Goal: Task Accomplishment & Management: Manage account settings

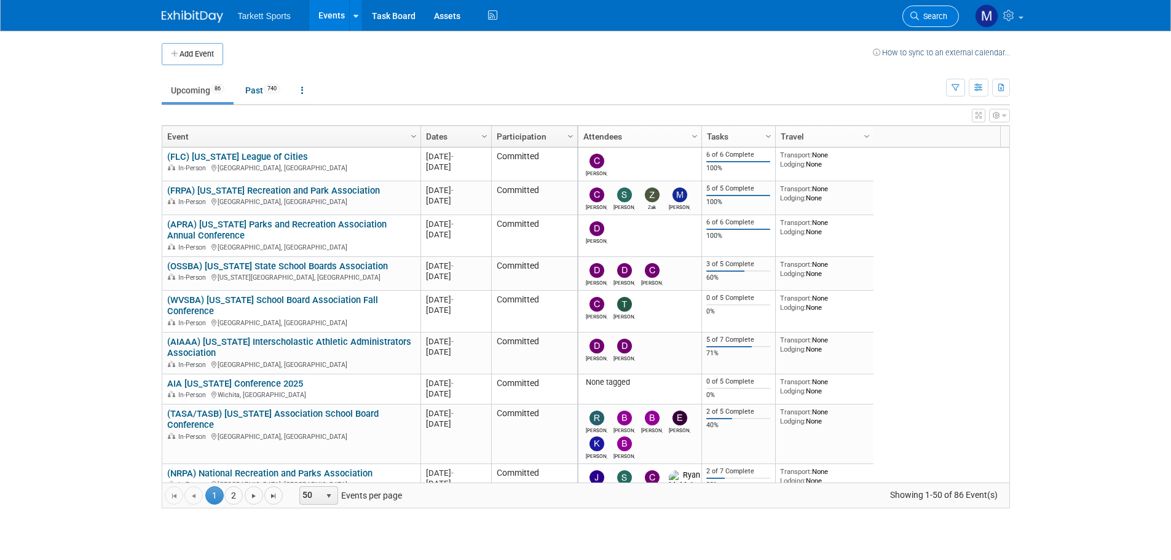
click at [924, 17] on span "Search" at bounding box center [933, 16] width 28 height 9
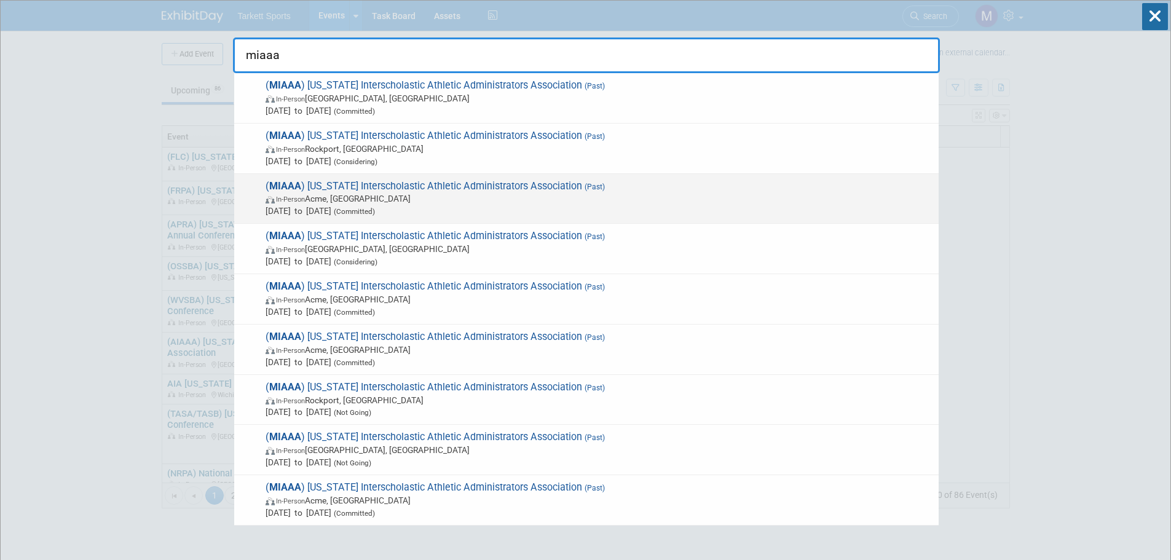
type input "miaaa"
click at [433, 202] on span "In-Person Acme, MI" at bounding box center [599, 198] width 667 height 12
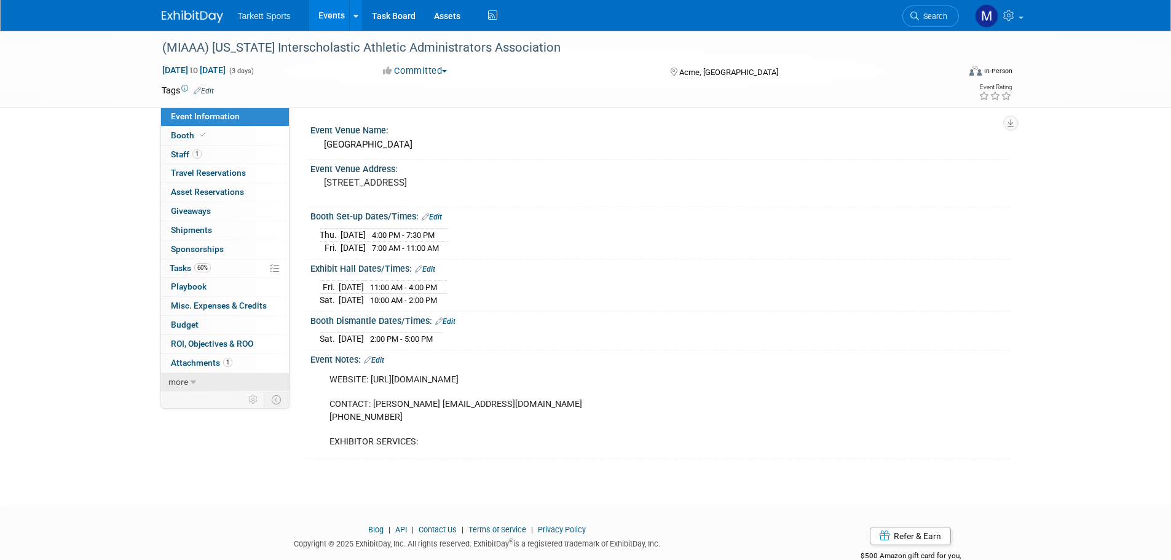
click at [191, 376] on link "more" at bounding box center [225, 382] width 128 height 18
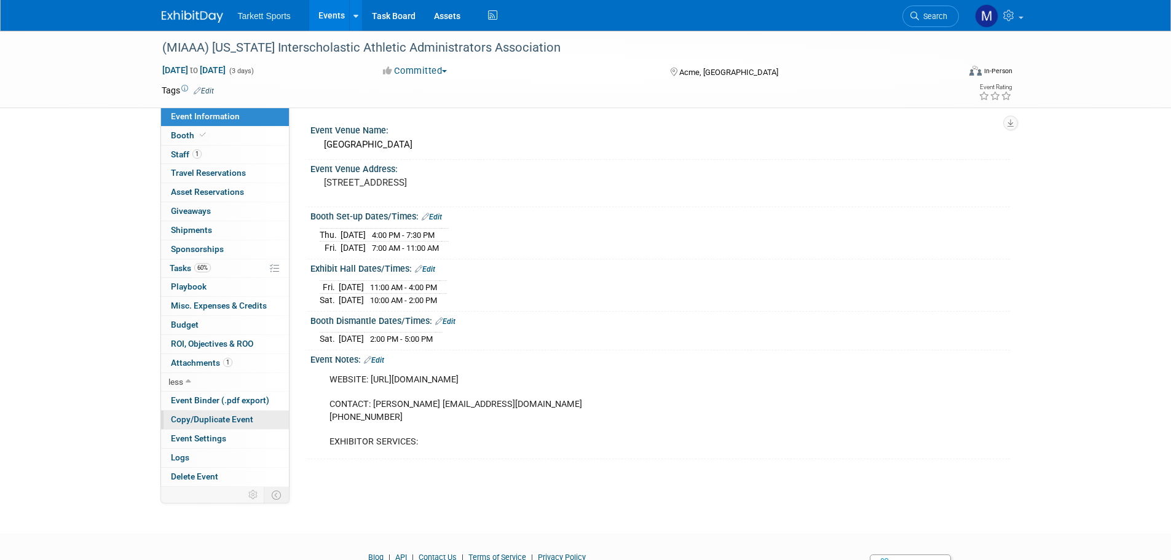
click at [195, 417] on span "Copy/Duplicate Event" at bounding box center [212, 419] width 82 height 10
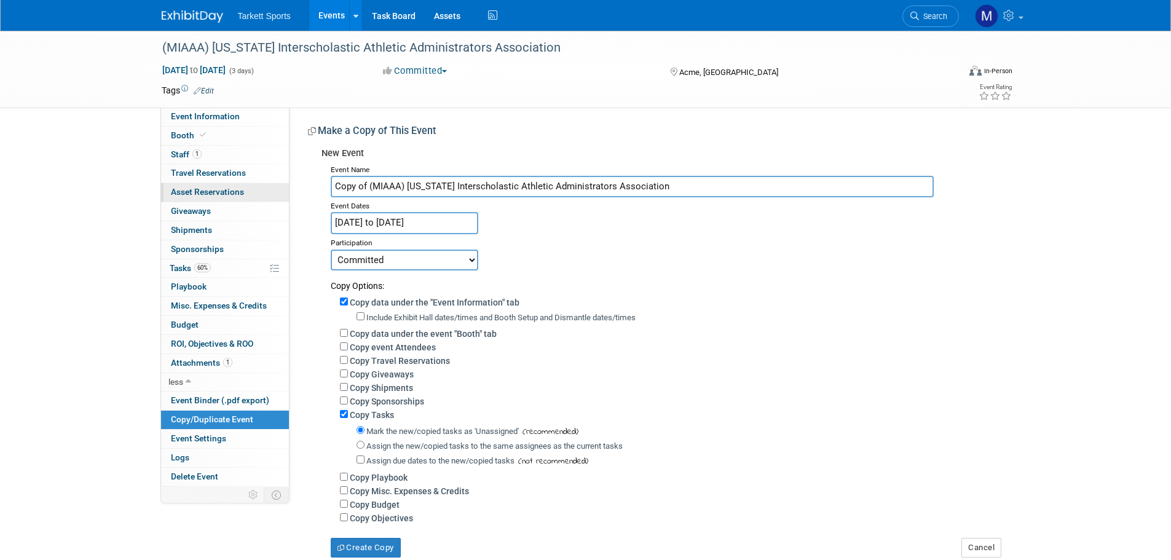
drag, startPoint x: 368, startPoint y: 186, endPoint x: 265, endPoint y: 185, distance: 102.7
click at [265, 185] on div "Event Information Event Info Booth Booth 1 Staff 1 Staff 0 Travel Reservations …" at bounding box center [585, 294] width 867 height 527
type input "(MIAAA) [US_STATE] Interscholastic Athletic Administrators Association"
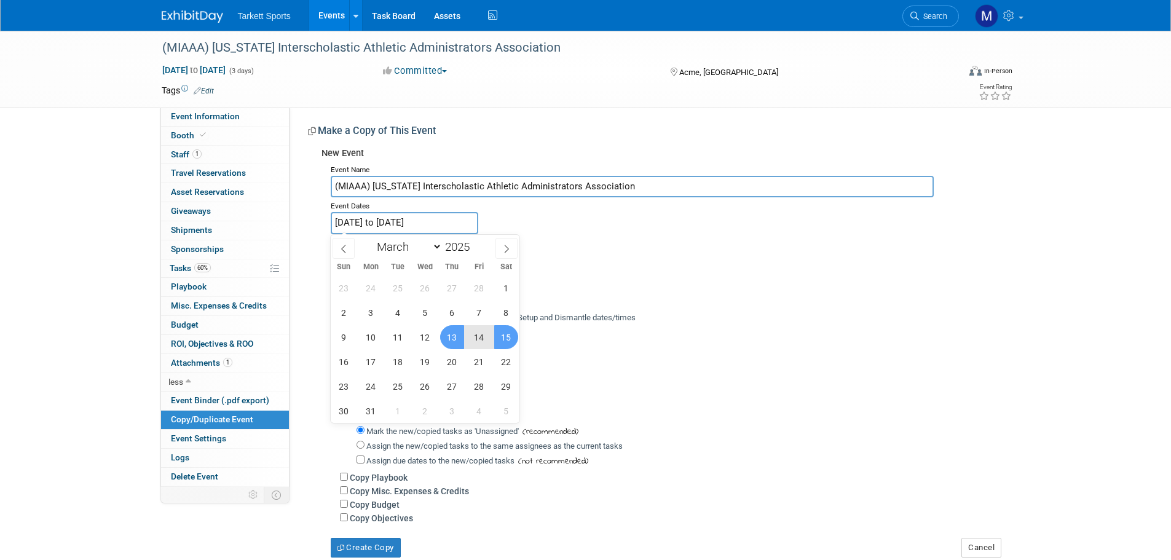
click at [408, 217] on input "Mar 13, 2025 to Mar 15, 2025" at bounding box center [405, 223] width 148 height 22
click at [473, 242] on span at bounding box center [474, 243] width 9 height 7
type input "2026"
click at [451, 315] on span "12" at bounding box center [452, 313] width 24 height 24
click at [342, 341] on span "15" at bounding box center [344, 337] width 24 height 24
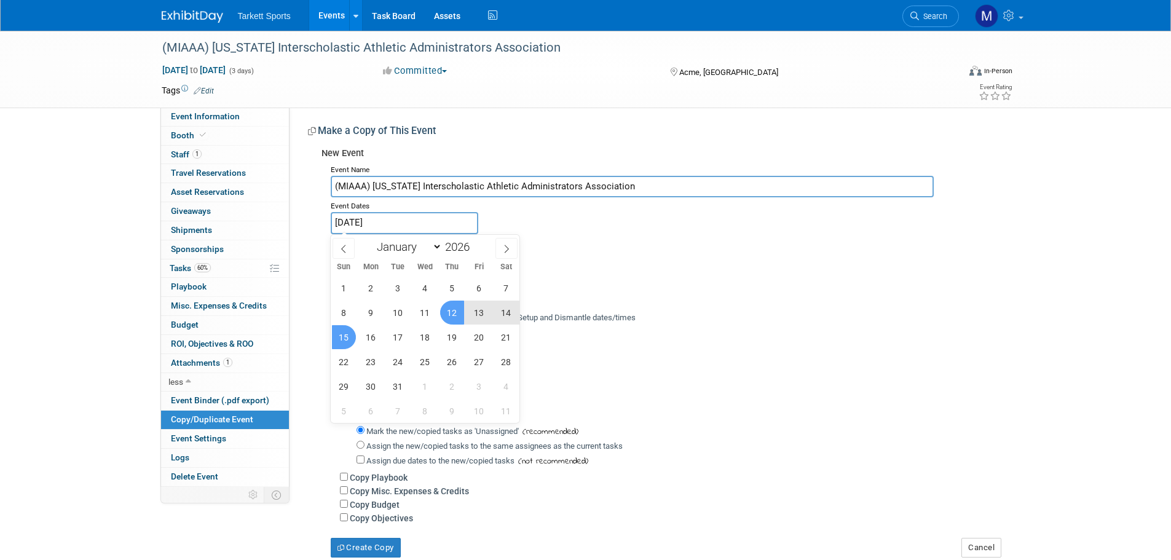
type input "[DATE] to [DATE]"
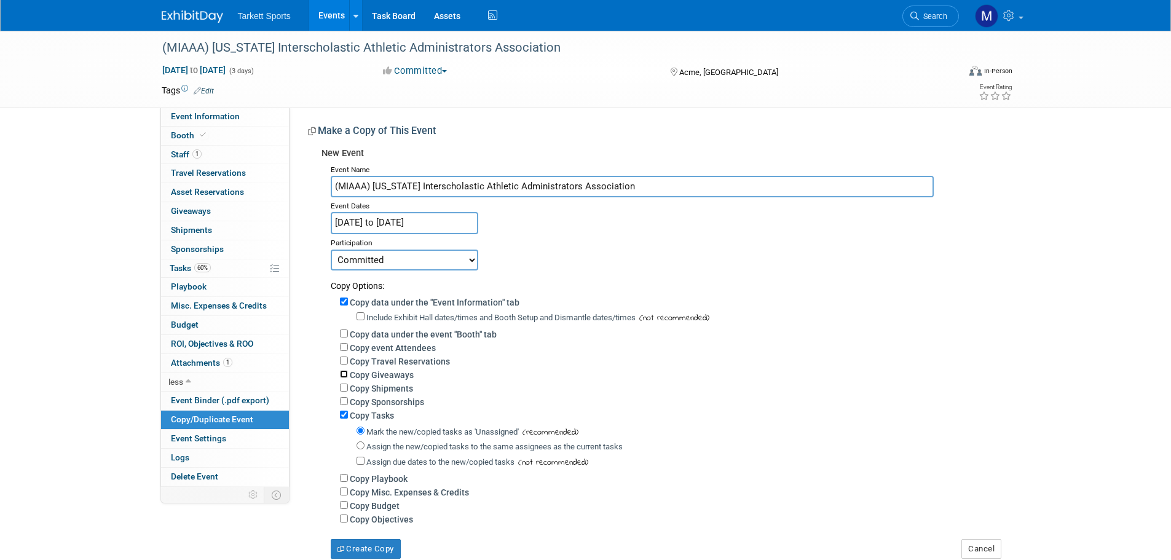
click at [342, 377] on input "Copy Giveaways" at bounding box center [344, 374] width 8 height 8
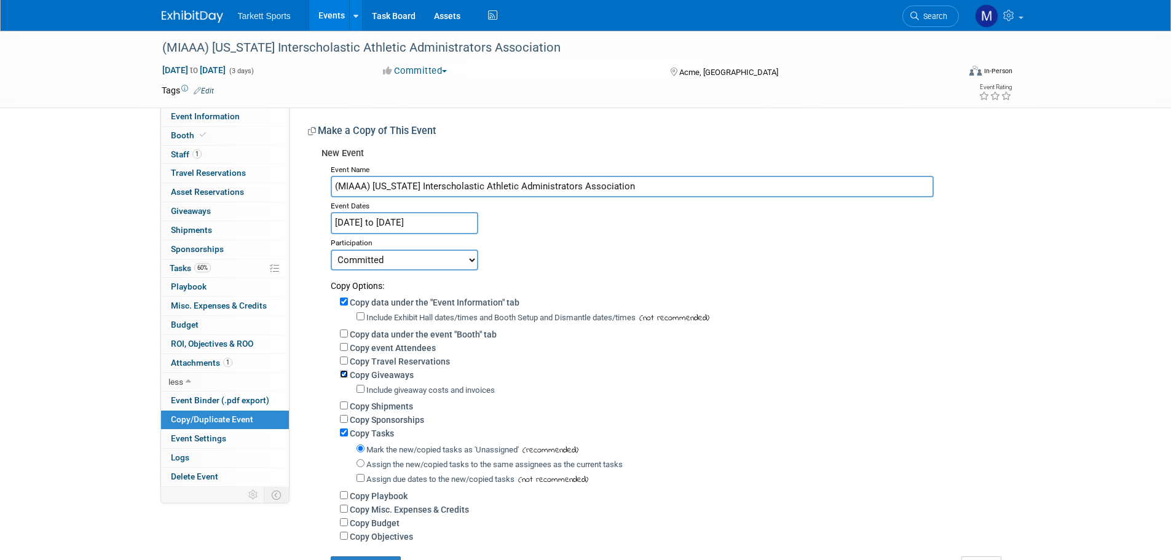
click at [345, 376] on input "Copy Giveaways" at bounding box center [344, 374] width 8 height 8
checkbox input "false"
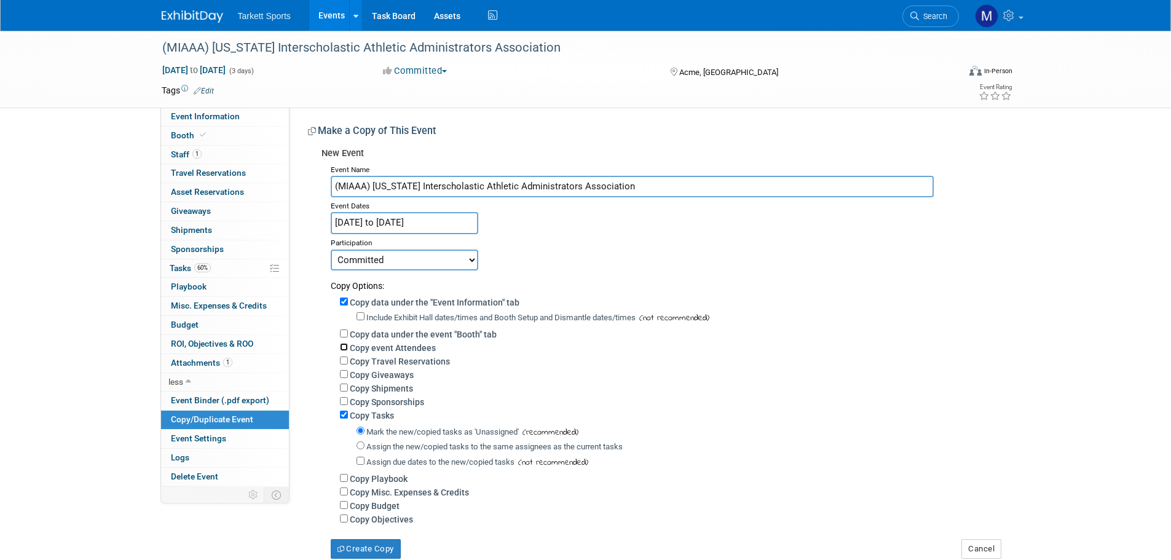
click at [341, 347] on input "Copy event Attendees" at bounding box center [344, 347] width 8 height 8
checkbox input "true"
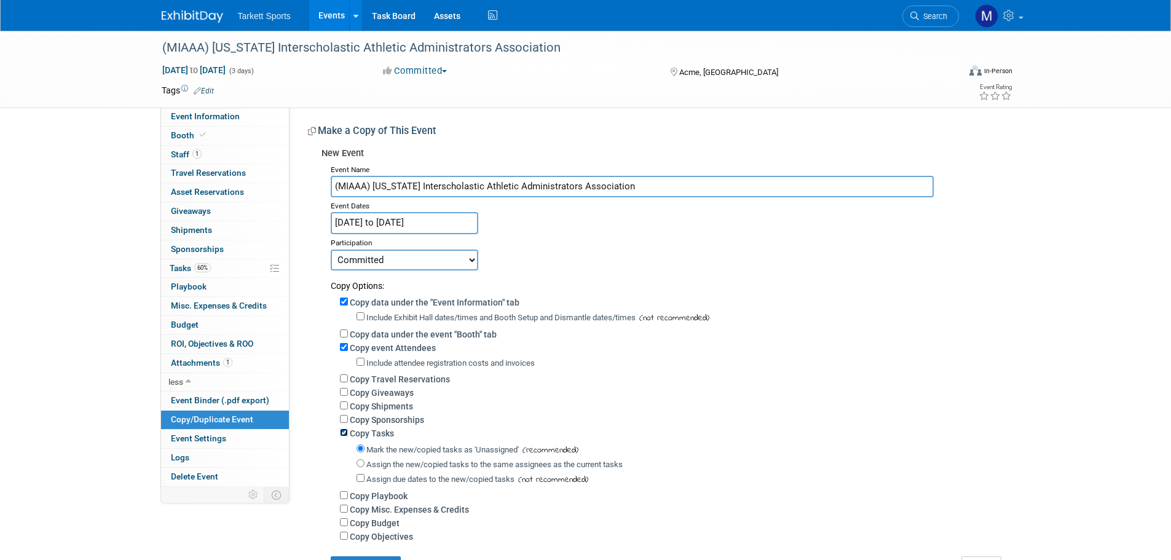
click at [341, 435] on input "Copy Tasks" at bounding box center [344, 432] width 8 height 8
checkbox input "false"
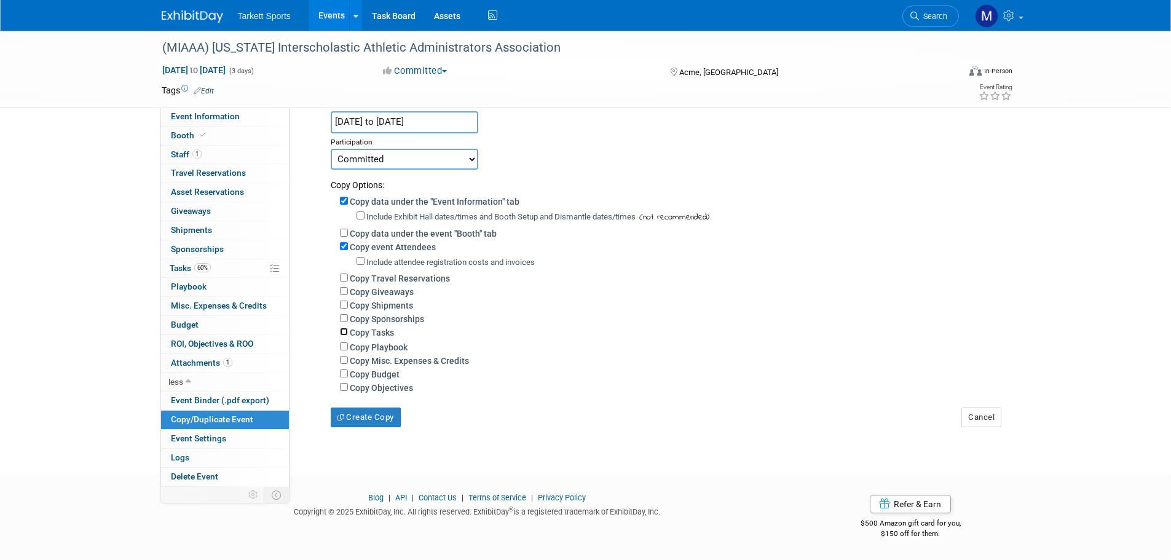
scroll to position [108, 0]
click at [389, 417] on button "Create Copy" at bounding box center [366, 418] width 70 height 20
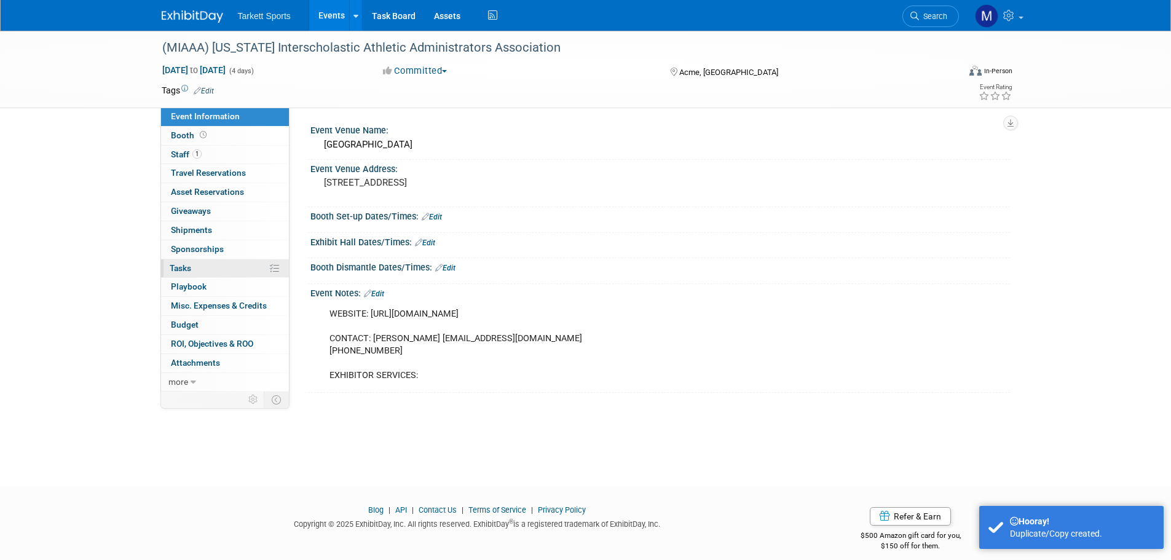
click at [215, 266] on link "0% Tasks 0%" at bounding box center [225, 268] width 128 height 18
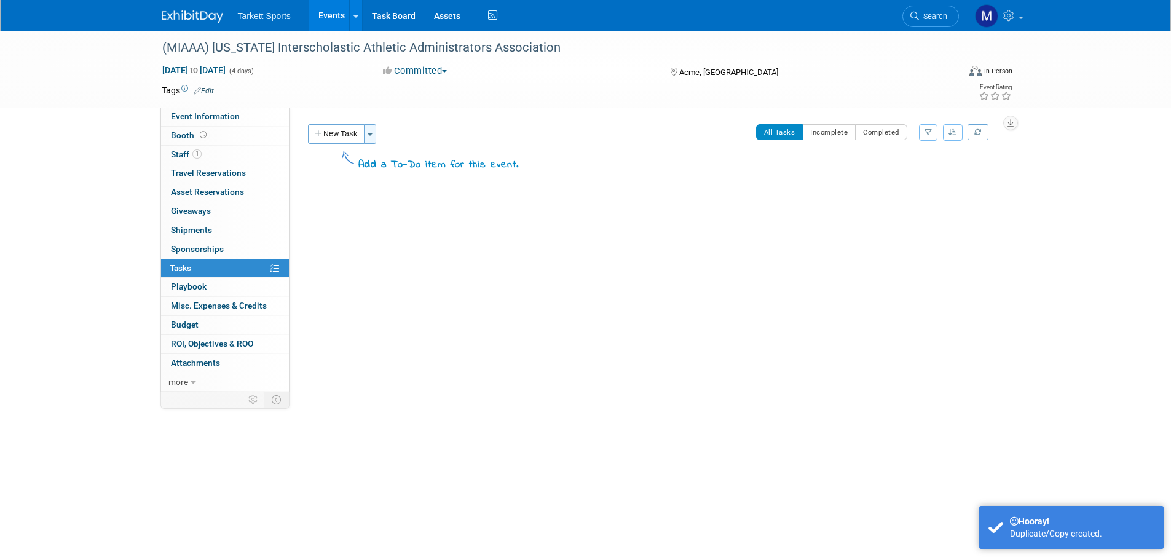
click at [369, 133] on span "button" at bounding box center [370, 134] width 5 height 2
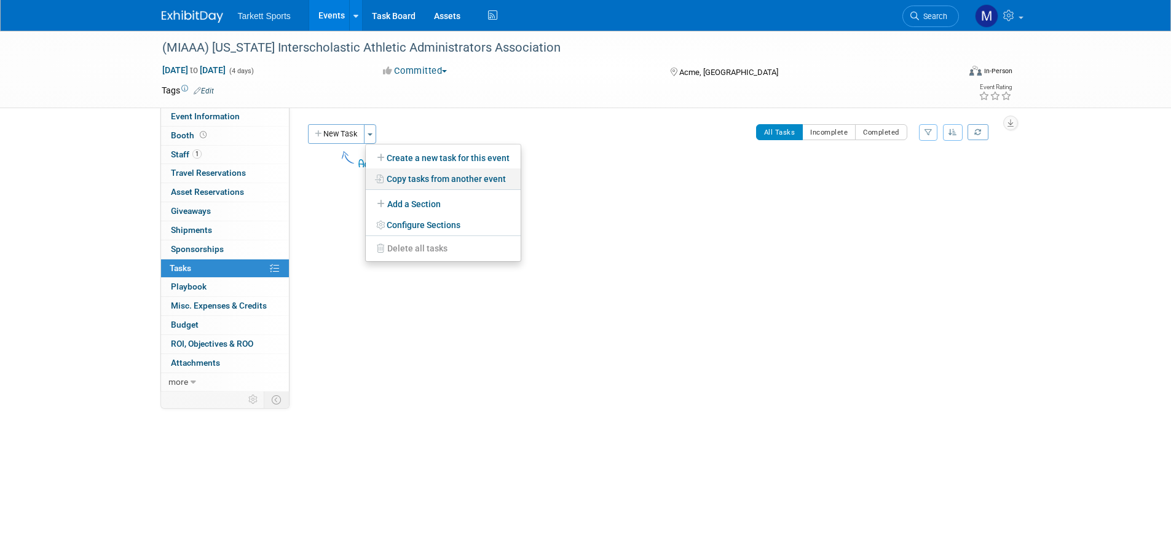
click at [381, 177] on icon at bounding box center [381, 179] width 12 height 9
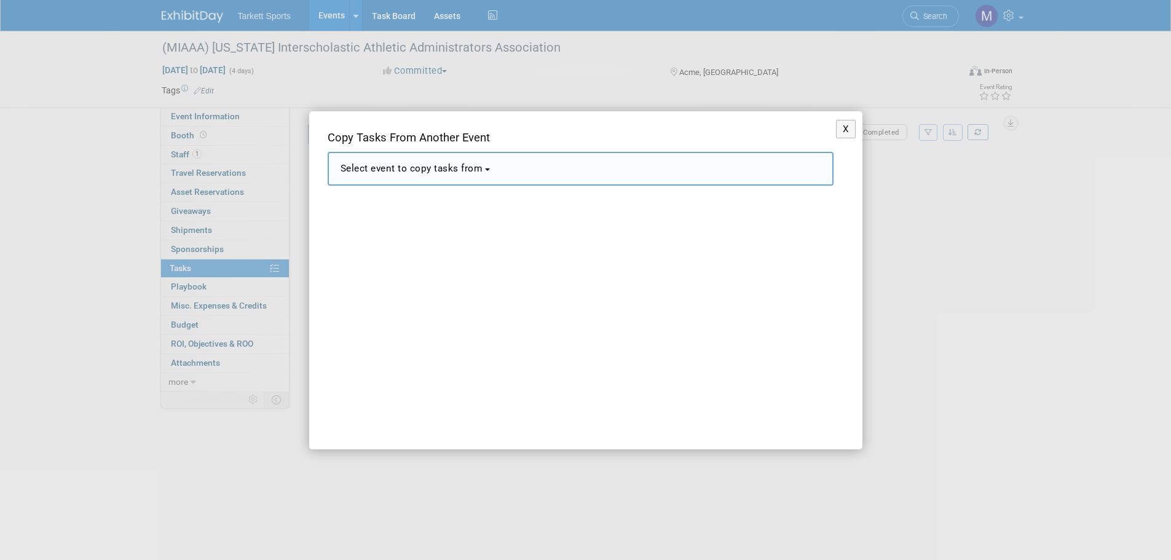
click at [381, 178] on button "Select event to copy tasks from" at bounding box center [581, 169] width 506 height 34
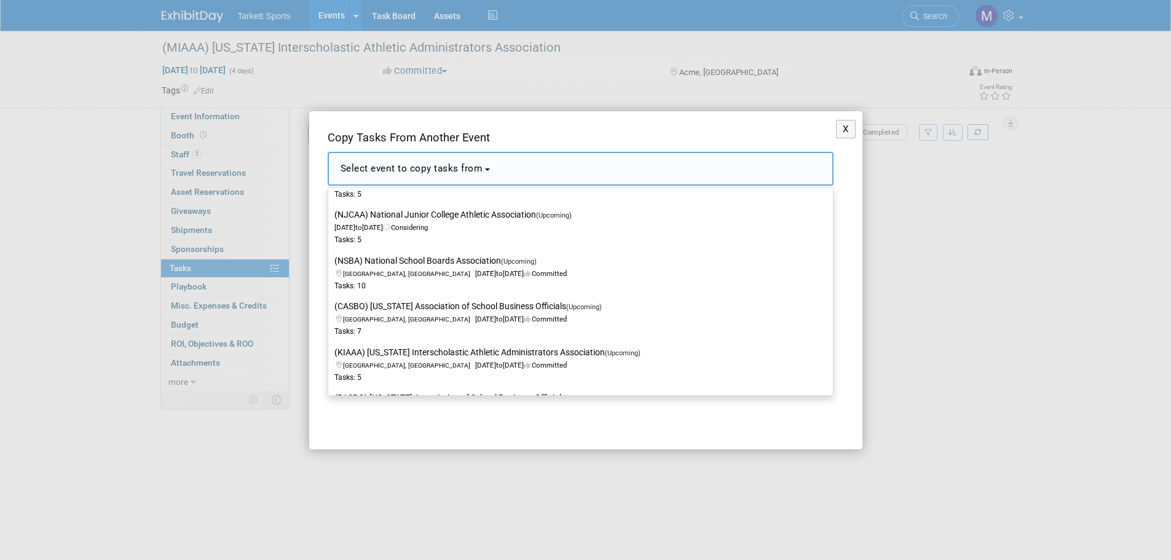
scroll to position [246, 0]
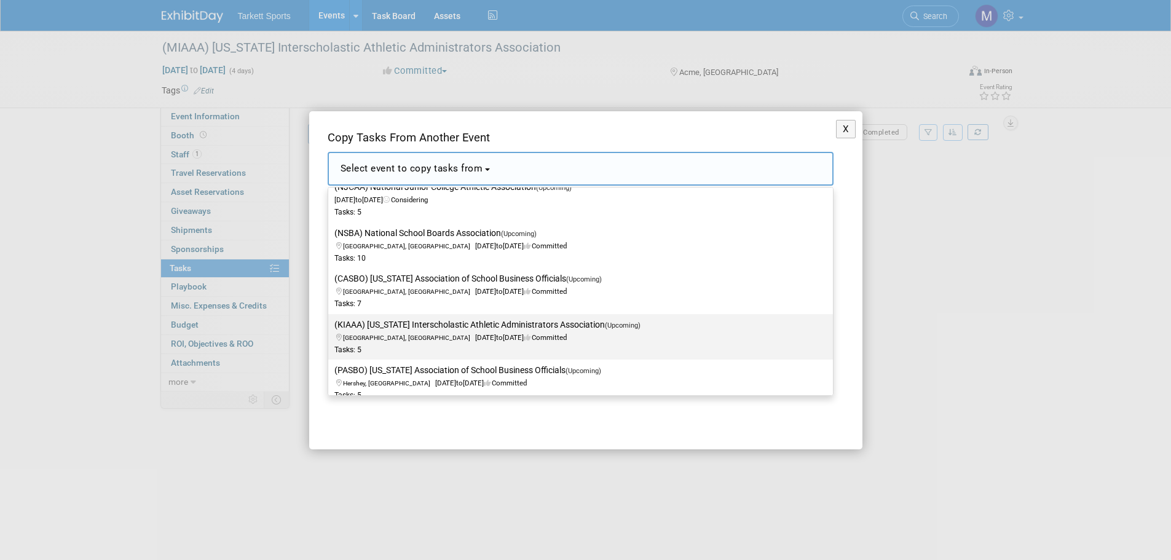
click at [373, 322] on label "(KIAAA) [US_STATE] Interscholastic Athletic Administrators Association (Upcomin…" at bounding box center [577, 337] width 486 height 41
click at [330, 322] on input "(KIAAA) [US_STATE] Interscholastic Athletic Administrators Association (Upcomin…" at bounding box center [326, 325] width 8 height 8
select select "11141375"
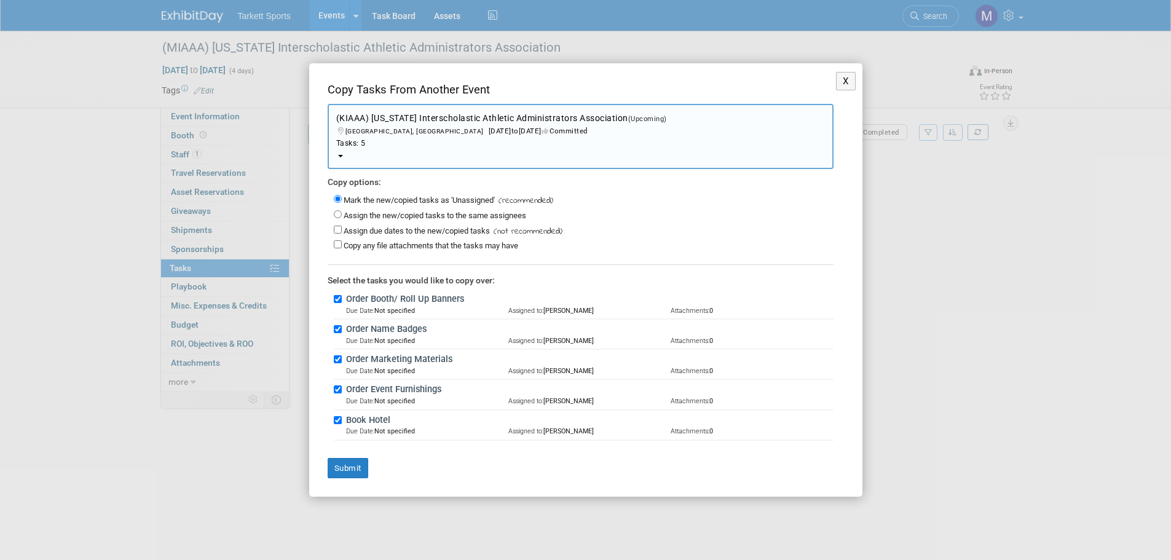
click at [355, 216] on label "Assign the new/copied tasks to the same assignees" at bounding box center [435, 215] width 183 height 9
click at [342, 216] on input "Assign the new/copied tasks to the same assignees" at bounding box center [338, 214] width 8 height 8
radio input "true"
click at [353, 464] on button "Submit" at bounding box center [348, 468] width 41 height 21
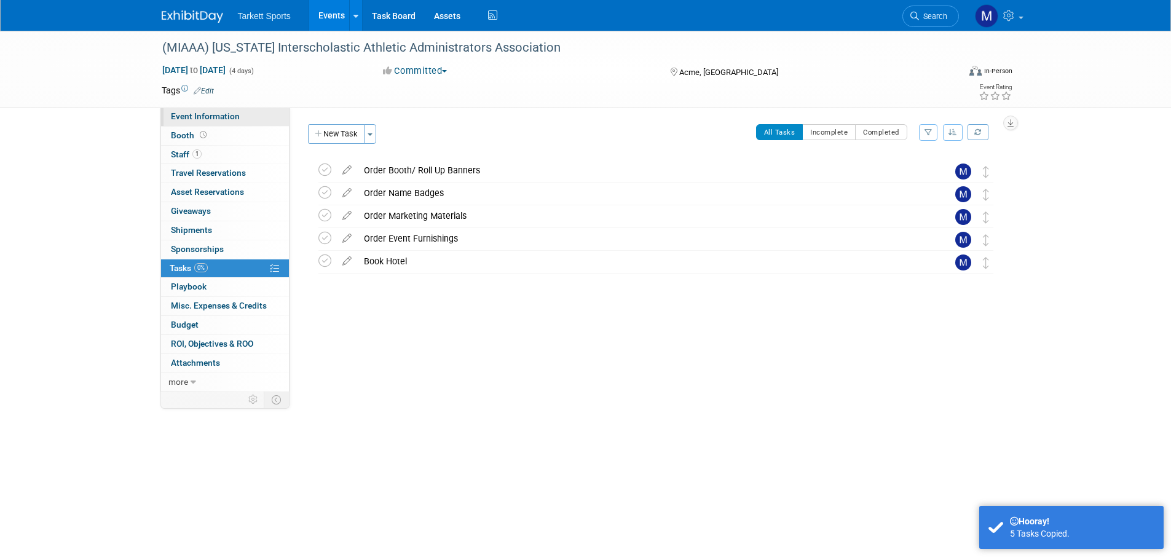
click at [202, 116] on span "Event Information" at bounding box center [205, 116] width 69 height 10
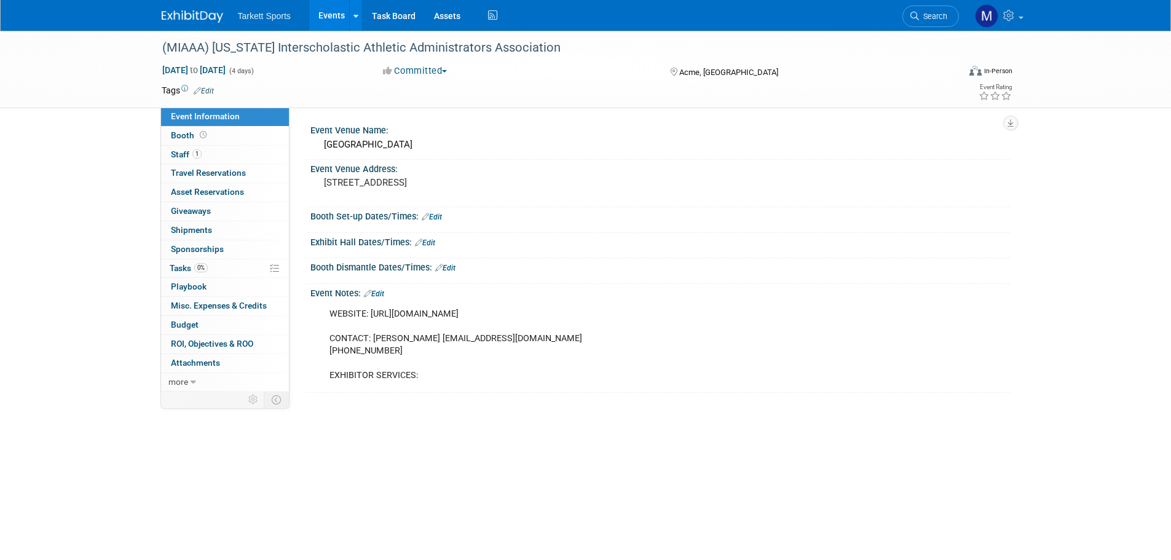
click at [426, 218] on icon at bounding box center [425, 217] width 7 height 8
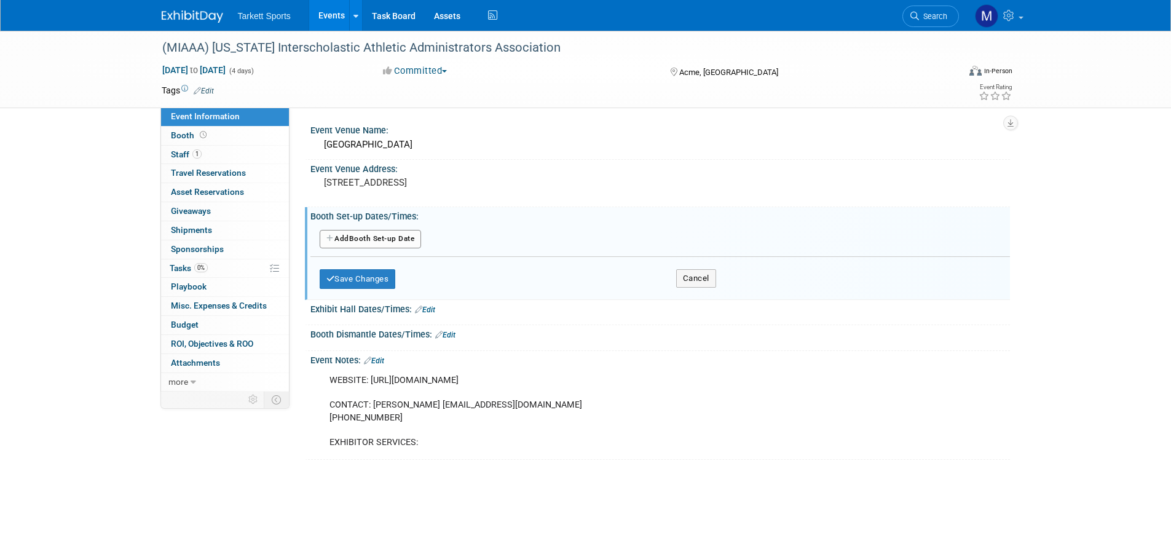
click at [401, 245] on button "Add Another Booth Set-up Date" at bounding box center [371, 239] width 102 height 18
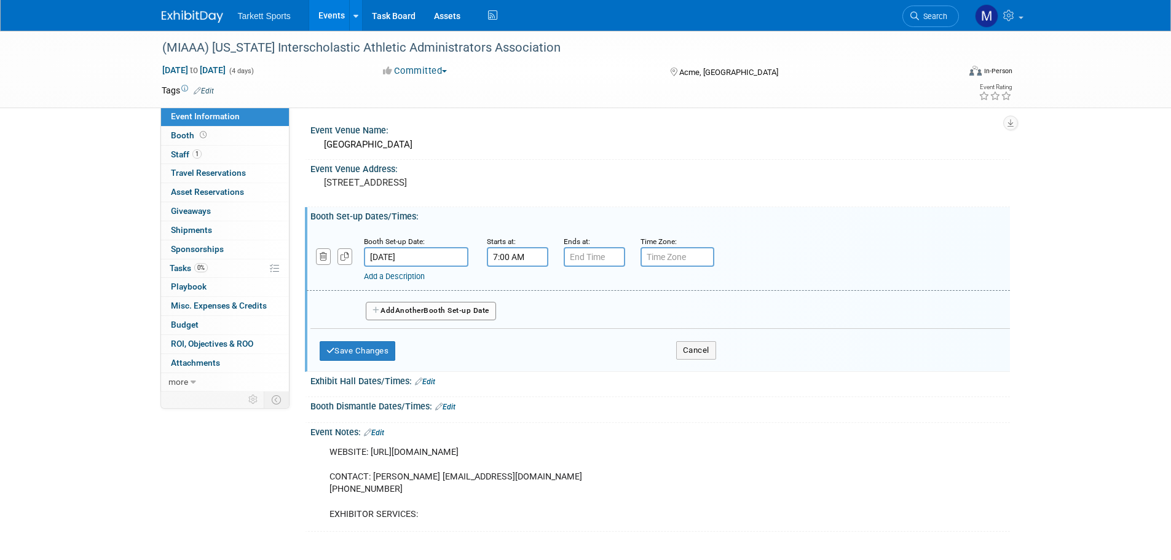
click at [503, 259] on input "7:00 AM" at bounding box center [517, 257] width 61 height 20
click at [521, 325] on link at bounding box center [514, 340] width 23 height 31
click at [519, 320] on span "06" at bounding box center [514, 313] width 23 height 22
click at [521, 322] on td "04" at bounding box center [509, 320] width 39 height 33
click at [623, 317] on button "AM" at bounding box center [623, 313] width 22 height 21
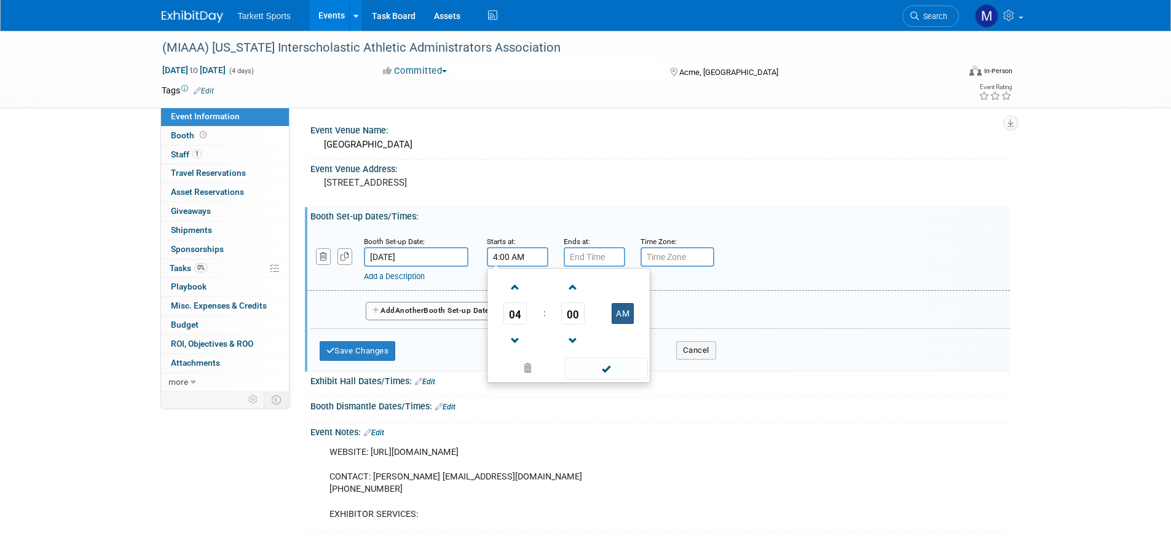
type input "4:00 PM"
click at [621, 363] on span at bounding box center [606, 369] width 83 height 22
type input "7:00 PM"
click at [587, 258] on input "7:00 PM" at bounding box center [594, 257] width 61 height 20
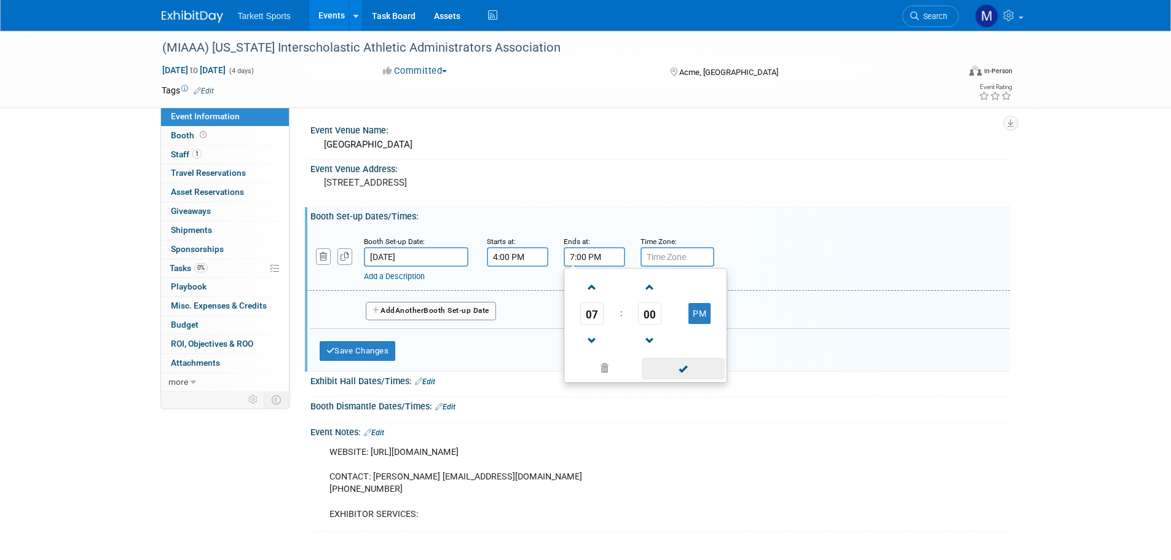
click at [658, 363] on span at bounding box center [683, 369] width 83 height 22
click at [419, 315] on button "Add Another Booth Set-up Date" at bounding box center [431, 311] width 130 height 18
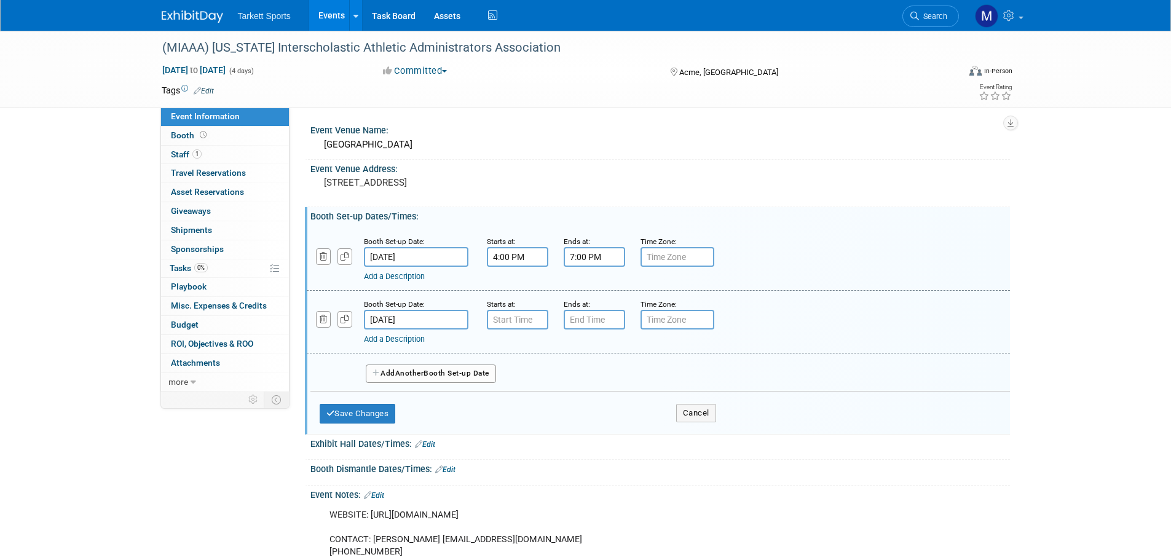
type input "7:00 AM"
click at [508, 314] on input "7:00 AM" at bounding box center [517, 320] width 61 height 20
click at [588, 423] on span at bounding box center [606, 431] width 83 height 22
click at [584, 322] on input "7:00 PM" at bounding box center [594, 320] width 61 height 20
click at [584, 376] on span "07" at bounding box center [591, 376] width 23 height 22
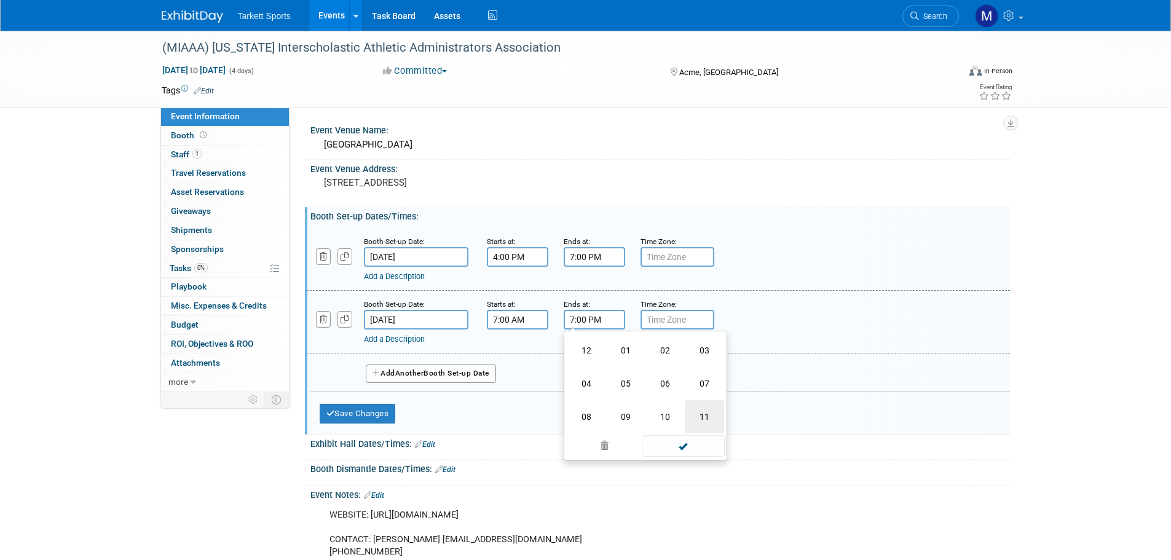
click at [702, 417] on td "11" at bounding box center [704, 416] width 39 height 33
click at [688, 379] on button "PM" at bounding box center [699, 376] width 22 height 21
type input "11:00 AM"
click at [669, 437] on span at bounding box center [683, 431] width 83 height 22
click at [381, 412] on button "Save Changes" at bounding box center [358, 414] width 76 height 20
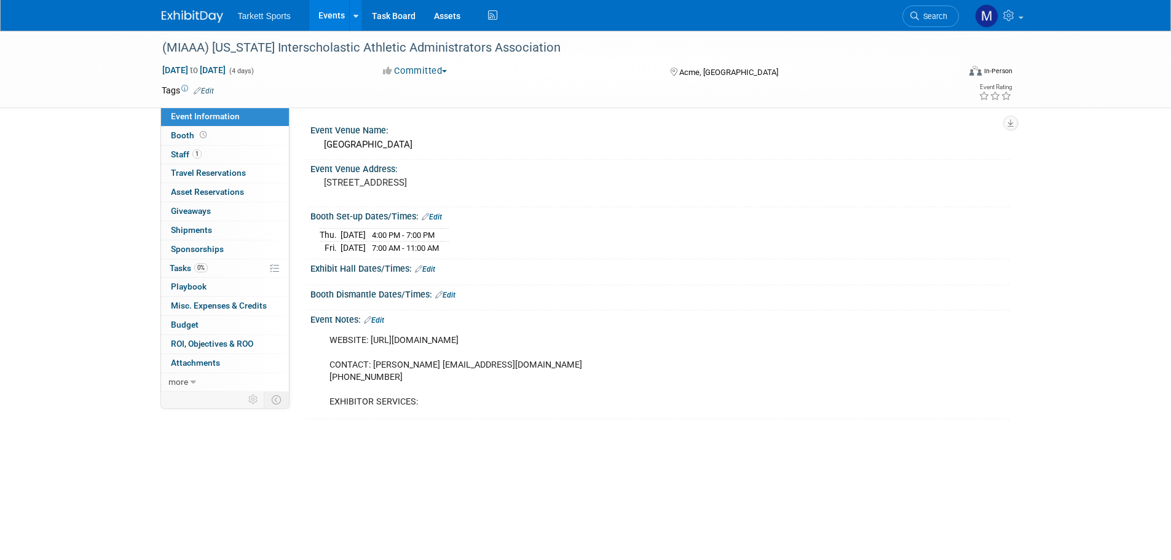
click at [427, 267] on link "Edit" at bounding box center [425, 269] width 20 height 9
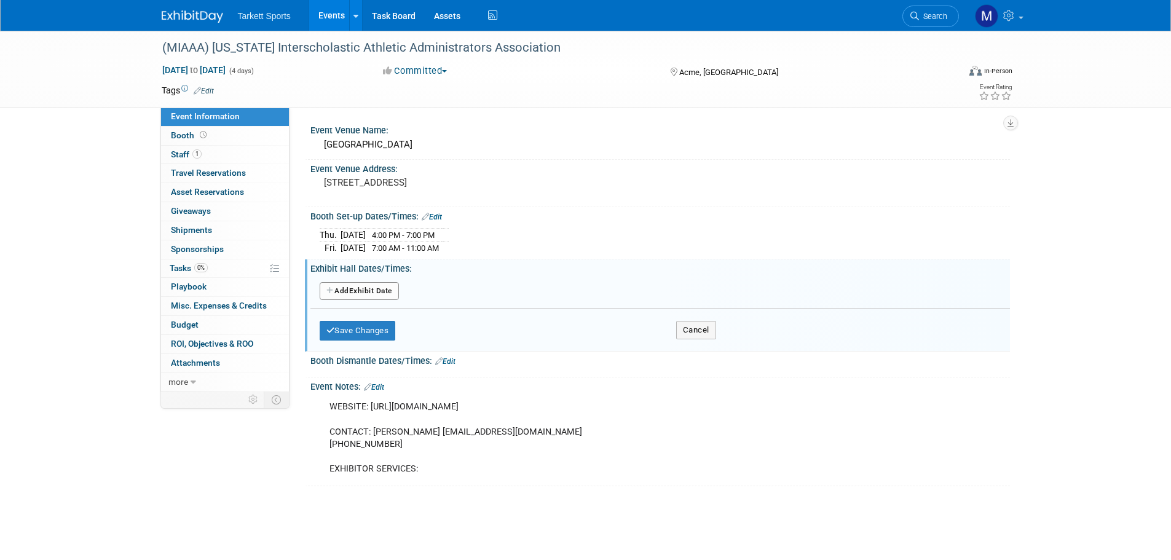
click at [378, 285] on button "Add Another Exhibit Date" at bounding box center [359, 291] width 79 height 18
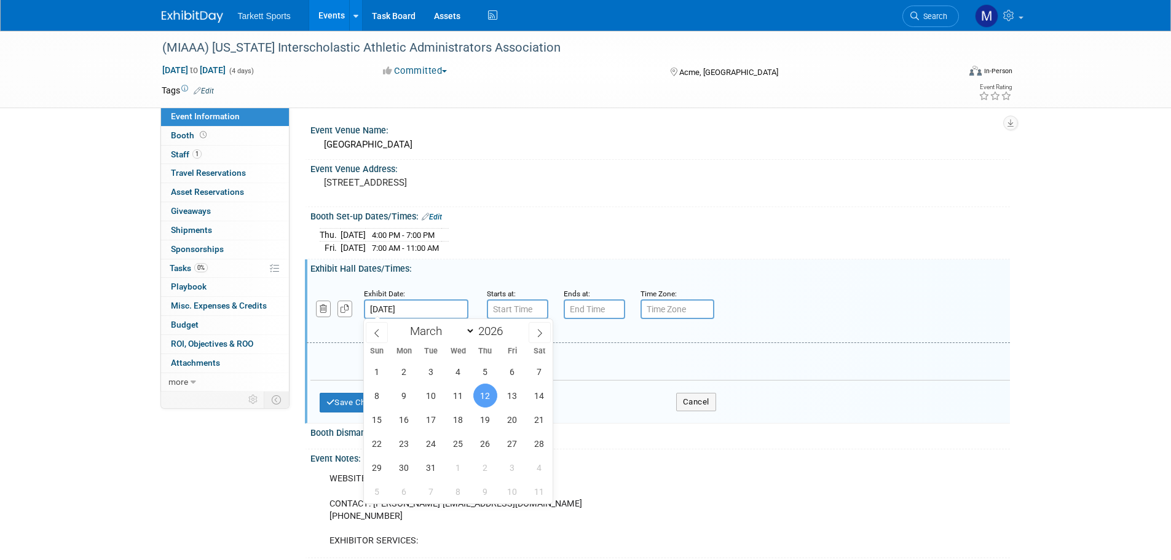
click at [456, 301] on input "[DATE]" at bounding box center [416, 309] width 105 height 20
click at [505, 394] on span "13" at bounding box center [512, 396] width 24 height 24
type input "[DATE]"
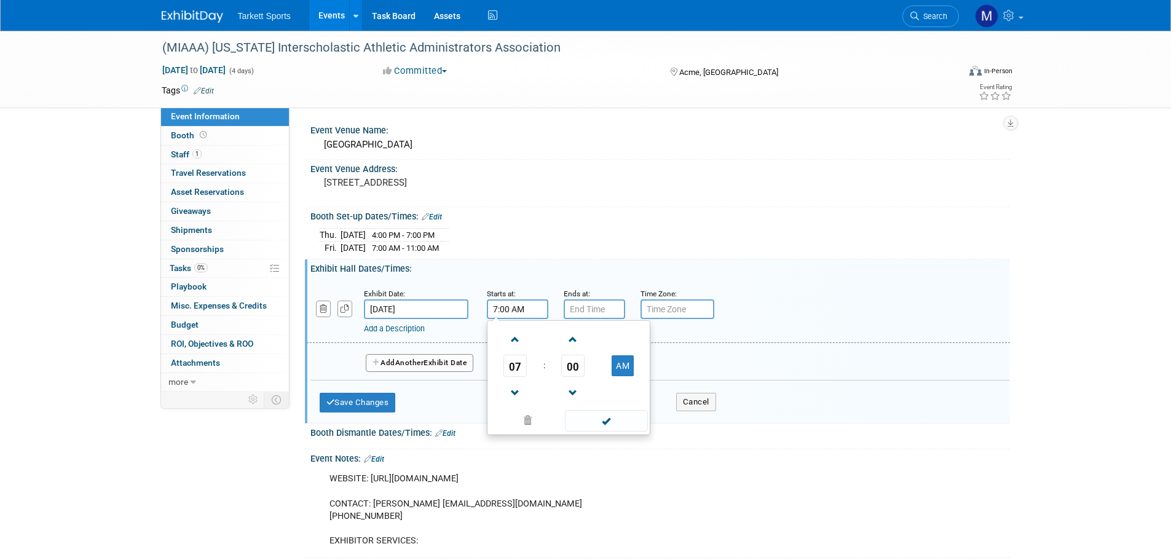
click at [507, 302] on input "7:00 AM" at bounding box center [517, 309] width 61 height 20
click at [522, 369] on span "07" at bounding box center [514, 366] width 23 height 22
drag, startPoint x: 624, startPoint y: 412, endPoint x: 625, endPoint y: 405, distance: 6.8
click at [625, 412] on td "11" at bounding box center [627, 406] width 39 height 33
click at [620, 369] on button "AM" at bounding box center [623, 365] width 22 height 21
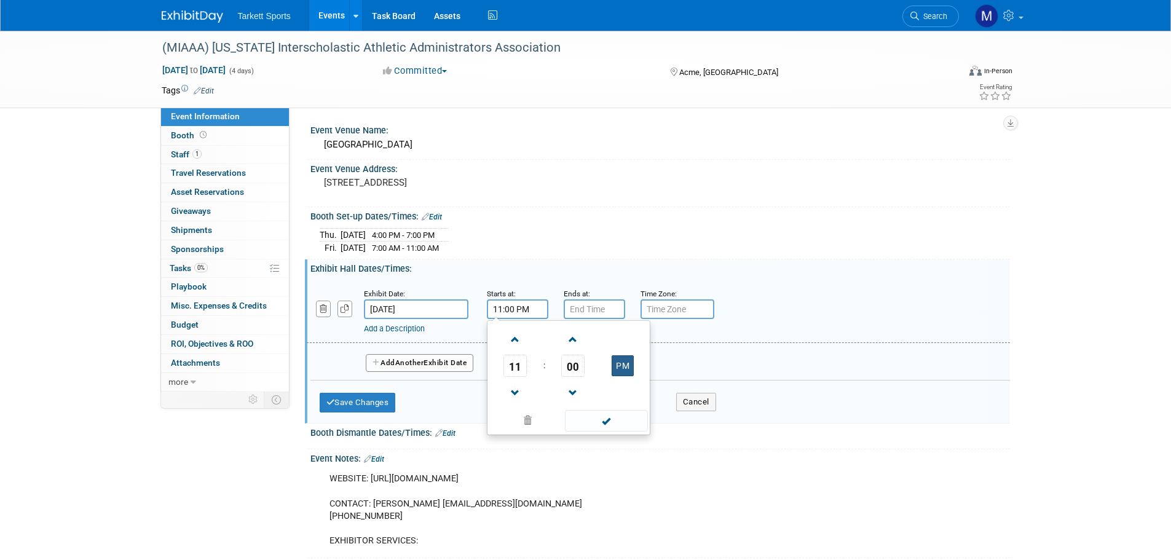
click at [618, 373] on button "PM" at bounding box center [623, 365] width 22 height 21
type input "11:00 AM"
click at [601, 420] on span at bounding box center [606, 421] width 83 height 22
click at [604, 308] on input "7:00 PM" at bounding box center [594, 309] width 61 height 20
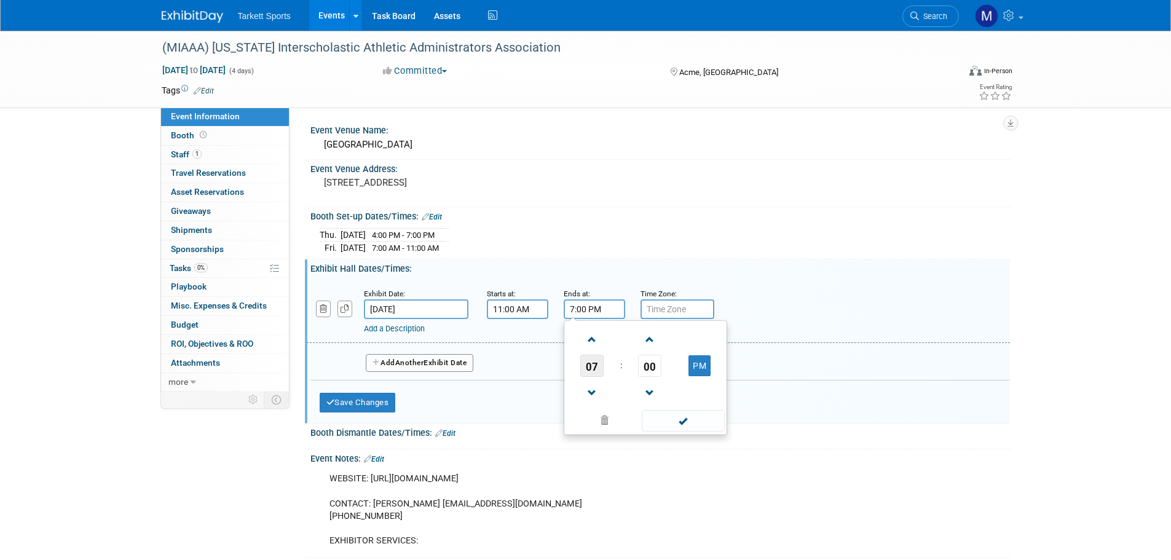
click at [595, 365] on span "07" at bounding box center [591, 366] width 23 height 22
click at [595, 365] on td "04" at bounding box center [586, 373] width 39 height 33
type input "4:00 PM"
click at [651, 425] on span at bounding box center [683, 421] width 83 height 22
click at [421, 361] on span "Another" at bounding box center [409, 362] width 29 height 9
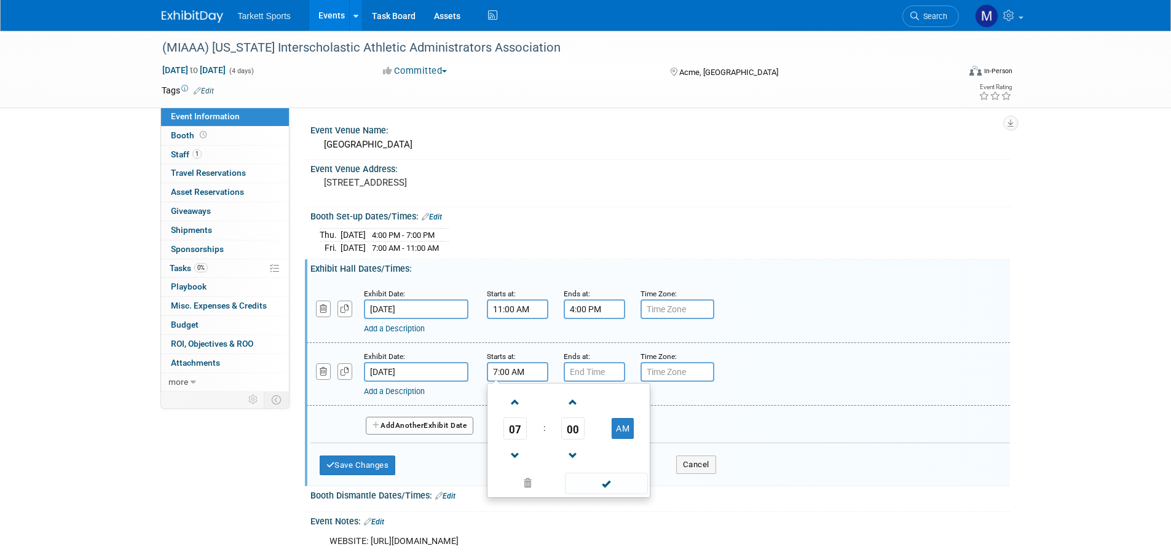
click at [513, 370] on input "7:00 AM" at bounding box center [517, 372] width 61 height 20
click at [526, 422] on span "07" at bounding box center [514, 428] width 23 height 22
click at [540, 462] on td "09" at bounding box center [548, 468] width 39 height 33
click at [576, 422] on span "00" at bounding box center [572, 428] width 23 height 22
click at [576, 422] on td "30" at bounding box center [588, 435] width 39 height 33
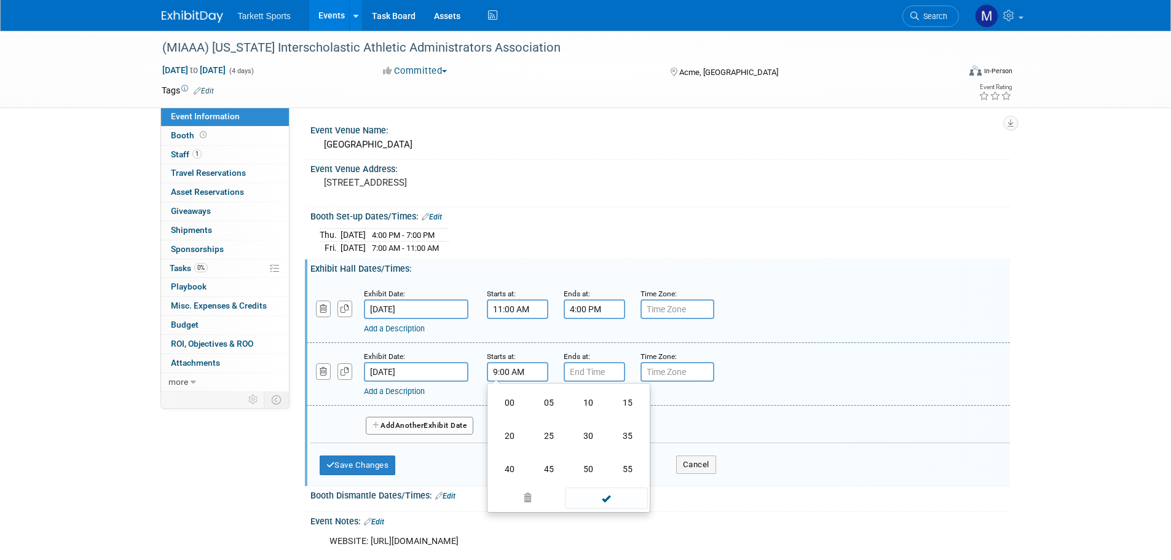
type input "9:30 AM"
click at [590, 474] on span at bounding box center [606, 484] width 83 height 22
click at [594, 369] on input "7:00 PM" at bounding box center [594, 372] width 61 height 20
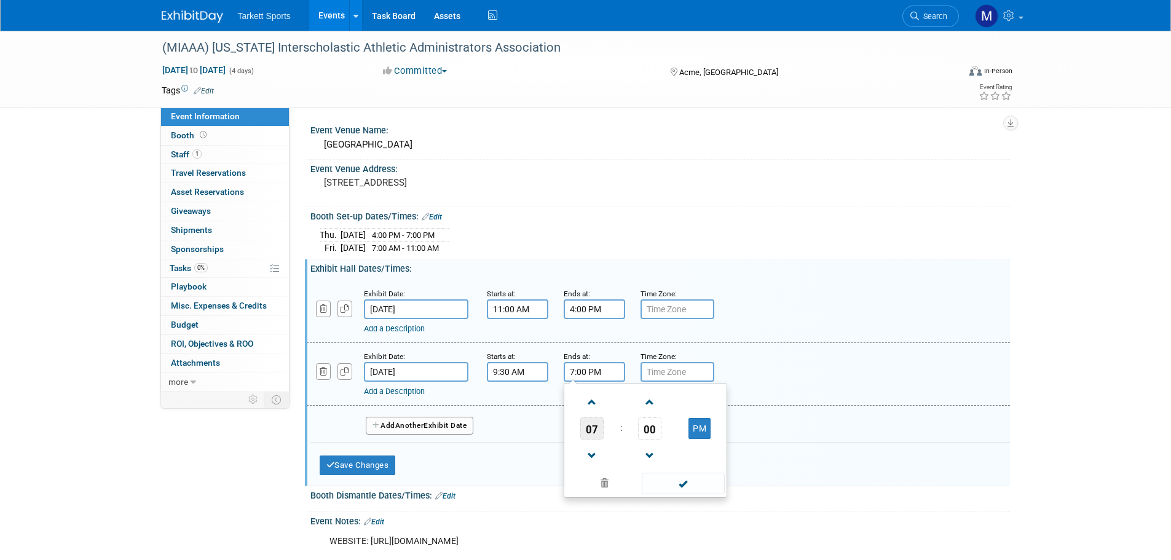
click at [583, 429] on span "07" at bounding box center [591, 428] width 23 height 22
click at [596, 407] on td "12" at bounding box center [586, 402] width 39 height 33
click at [657, 426] on span "00" at bounding box center [649, 428] width 23 height 22
click at [657, 430] on td "30" at bounding box center [664, 435] width 39 height 33
type input "12:30 PM"
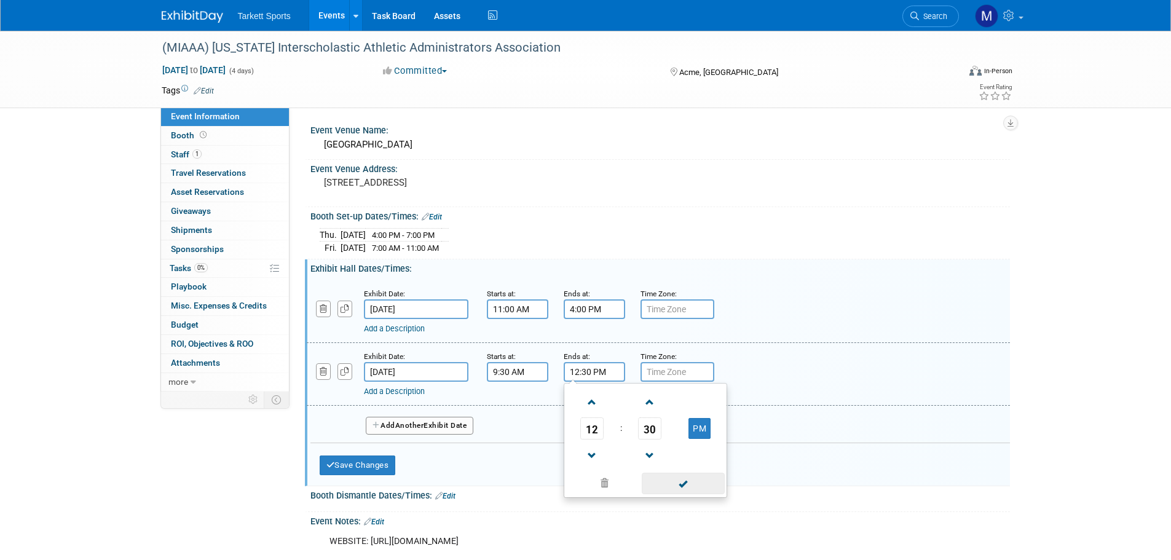
click at [682, 476] on span at bounding box center [683, 484] width 83 height 22
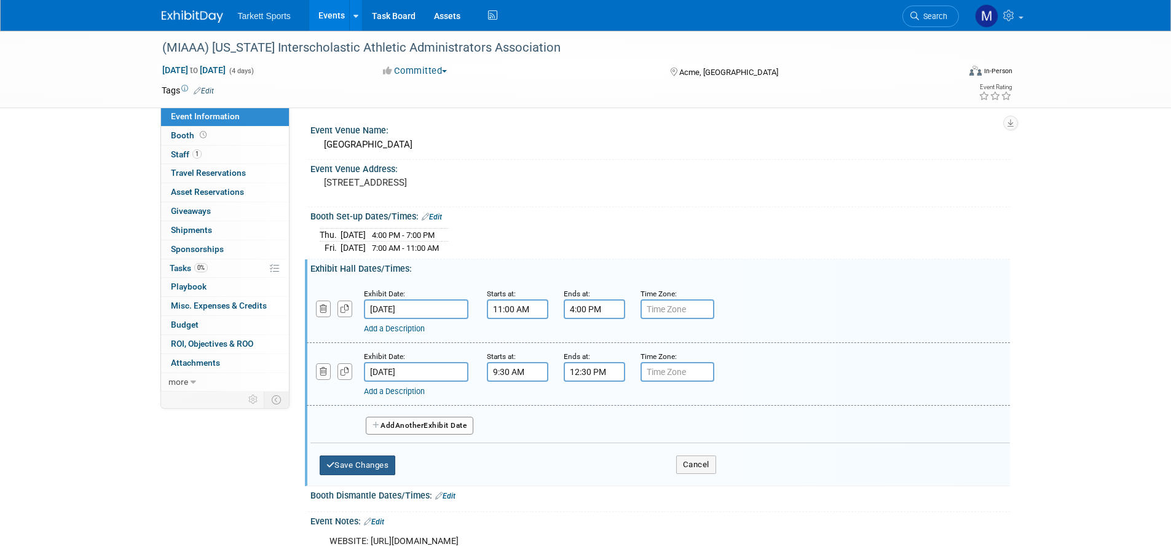
click at [355, 470] on button "Save Changes" at bounding box center [358, 466] width 76 height 20
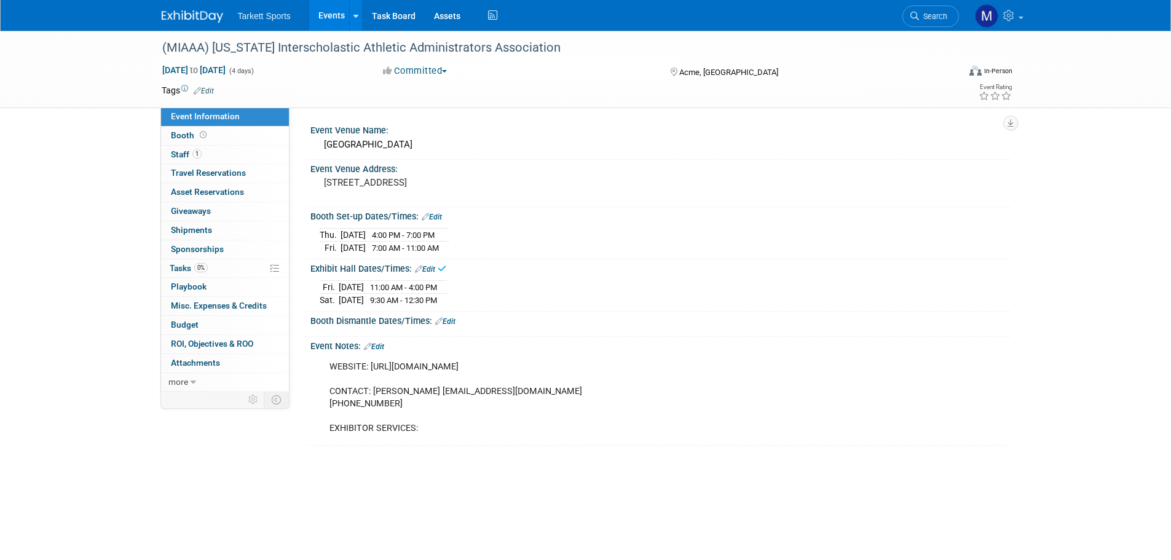
click at [448, 319] on link "Edit" at bounding box center [445, 321] width 20 height 9
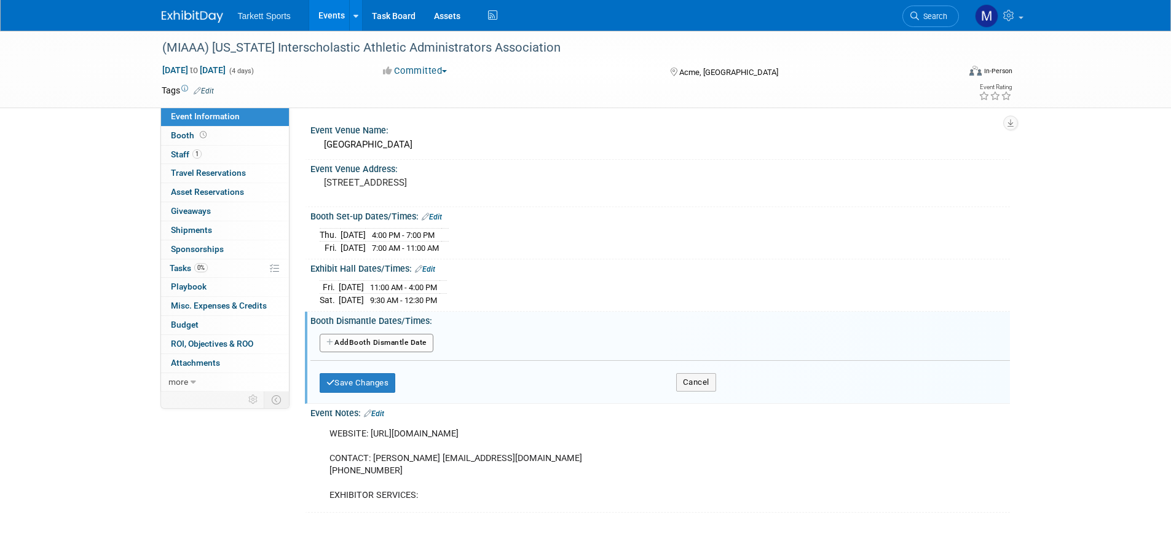
click at [396, 342] on button "Add Another Booth Dismantle Date" at bounding box center [377, 343] width 114 height 18
select select "2"
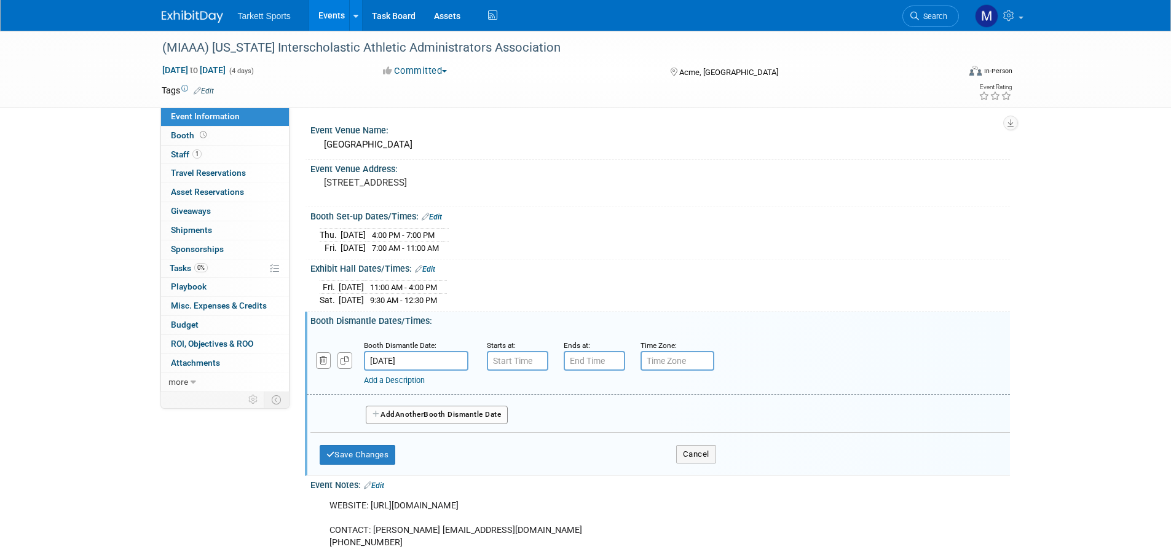
click at [446, 351] on input "[DATE]" at bounding box center [416, 361] width 105 height 20
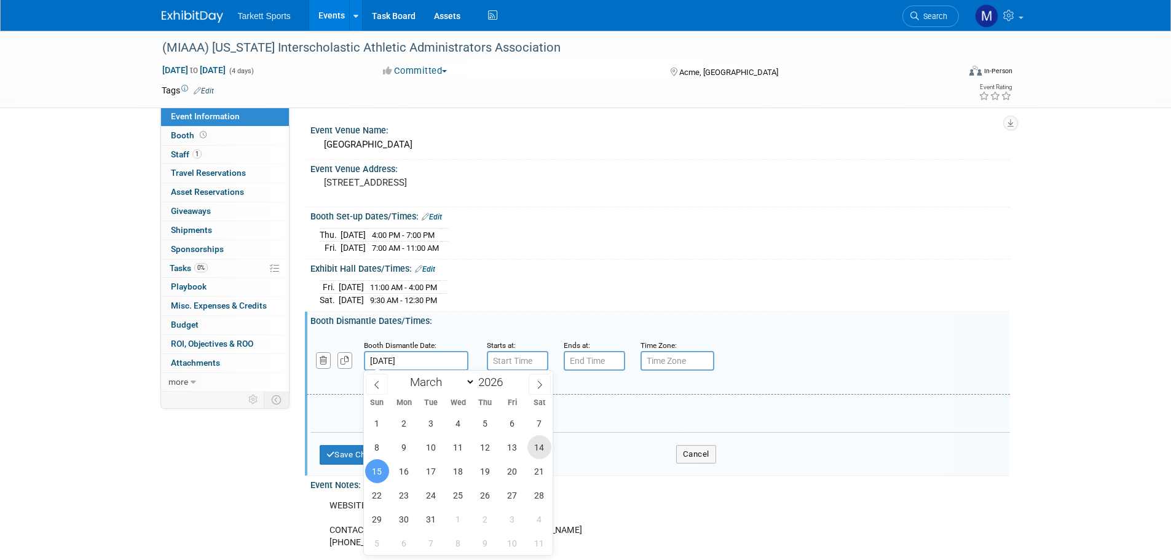
click at [536, 454] on span "14" at bounding box center [539, 447] width 24 height 24
type input "[DATE]"
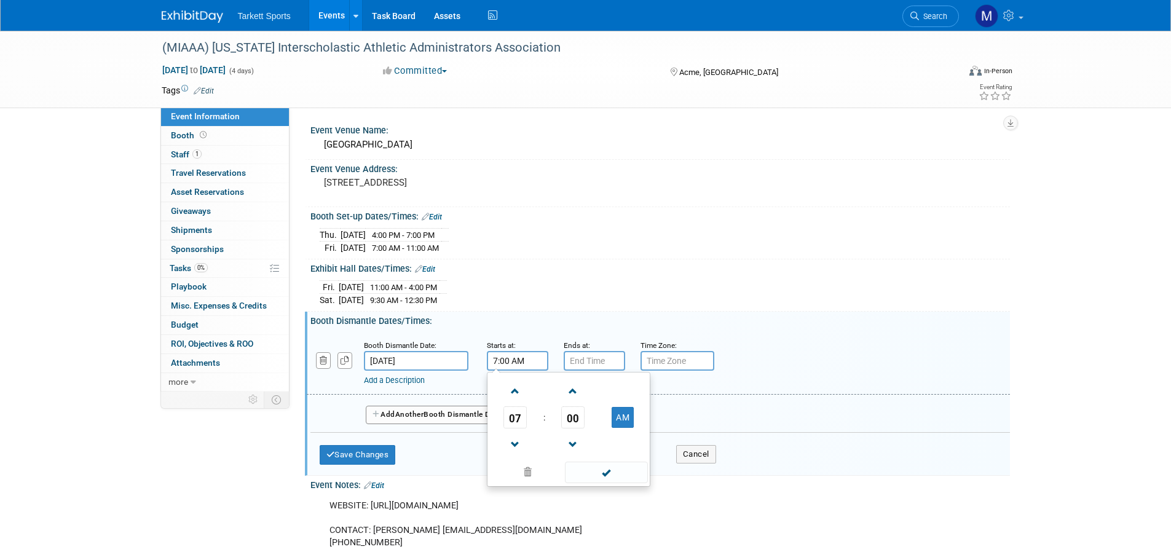
click at [515, 368] on input "7:00 AM" at bounding box center [517, 361] width 61 height 20
click at [511, 423] on span "07" at bounding box center [514, 417] width 23 height 22
click at [517, 392] on td "12" at bounding box center [509, 391] width 39 height 33
click at [578, 414] on span "00" at bounding box center [572, 417] width 23 height 22
click at [591, 424] on td "30" at bounding box center [588, 424] width 39 height 33
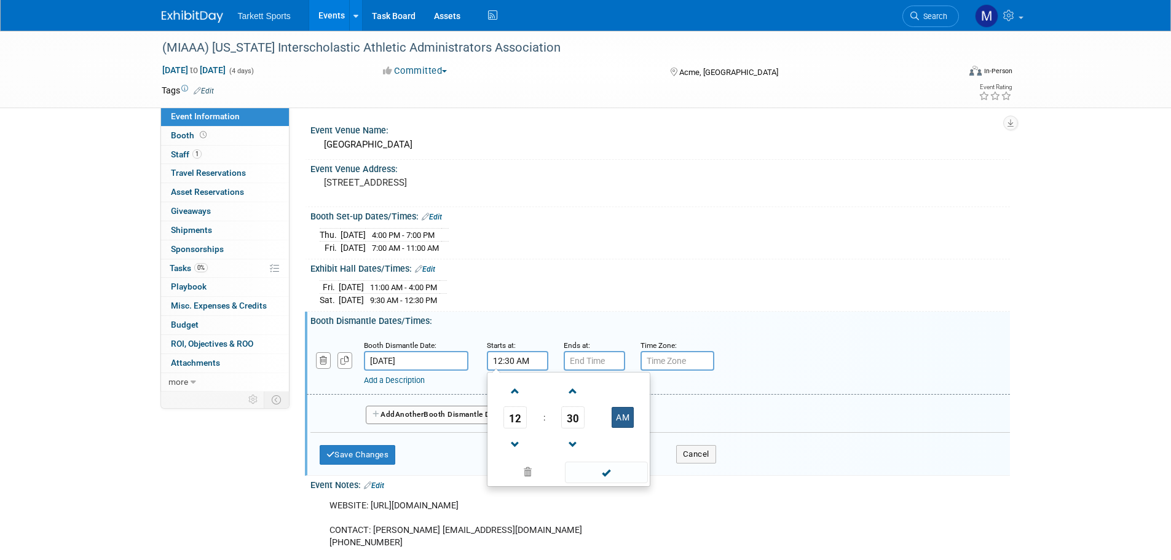
click at [616, 423] on button "AM" at bounding box center [623, 417] width 22 height 21
type input "12:30 PM"
click at [614, 473] on span at bounding box center [606, 473] width 83 height 22
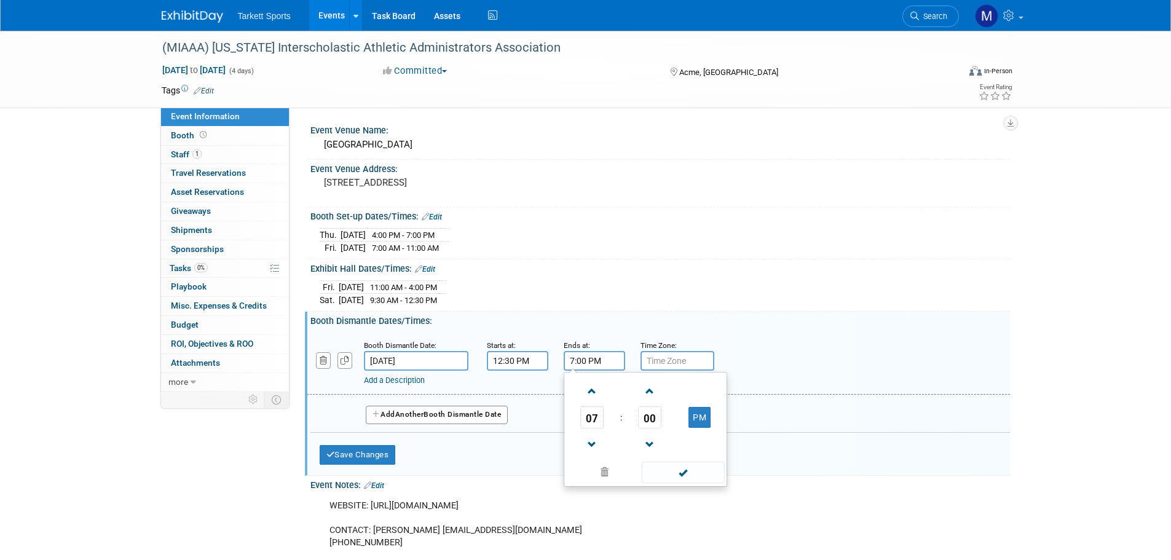
click at [595, 366] on input "7:00 PM" at bounding box center [594, 361] width 61 height 20
click at [596, 414] on span "07" at bounding box center [591, 417] width 23 height 22
click at [699, 397] on td "03" at bounding box center [704, 391] width 39 height 33
type input "3:00 PM"
click at [684, 469] on span at bounding box center [683, 473] width 83 height 22
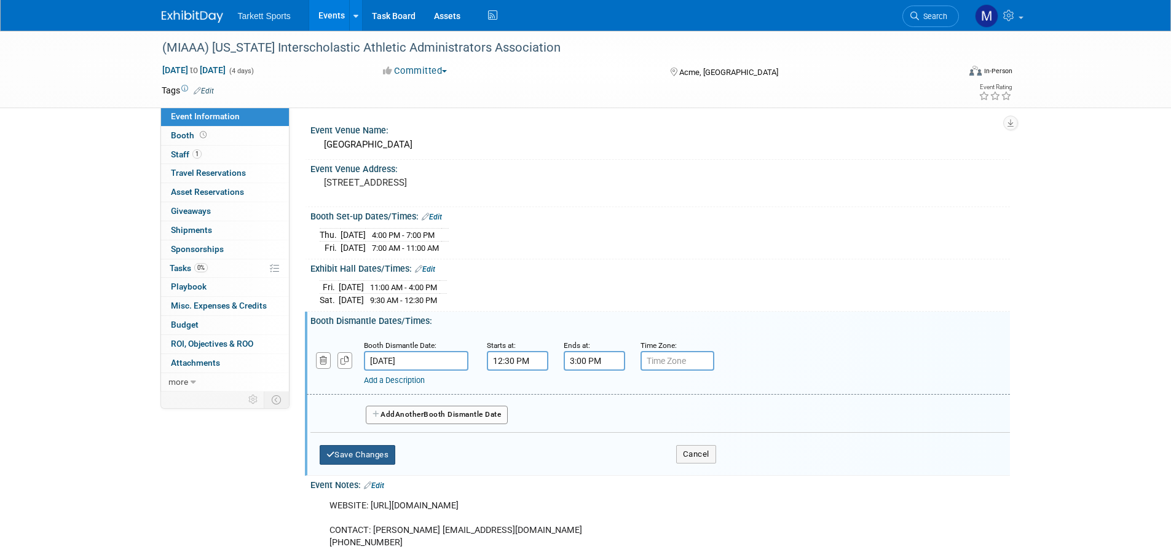
click at [381, 445] on button "Save Changes" at bounding box center [358, 455] width 76 height 20
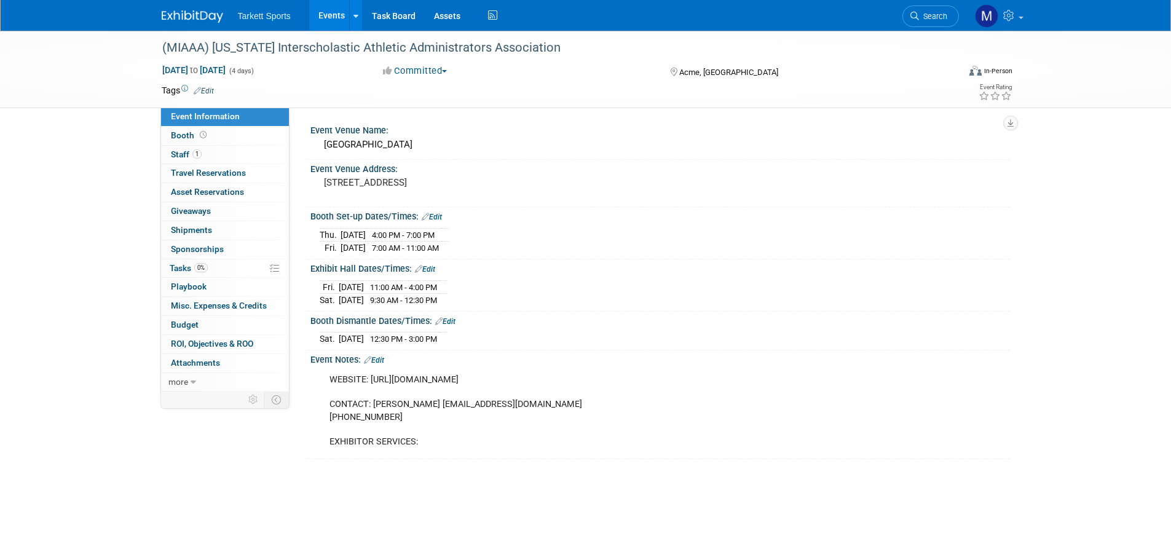
click at [378, 356] on link "Edit" at bounding box center [374, 360] width 20 height 9
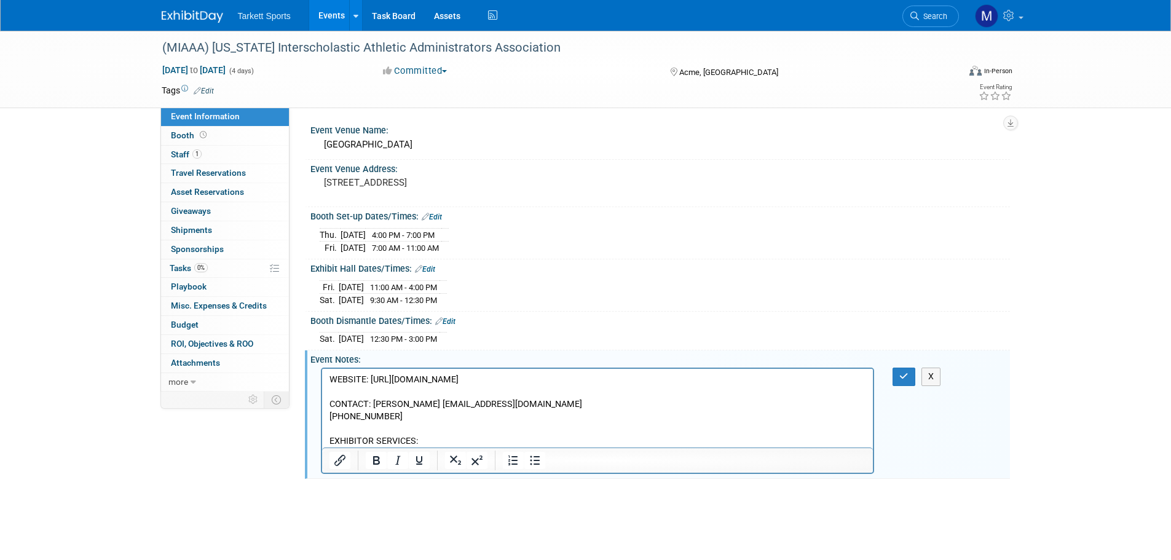
scroll to position [0, 0]
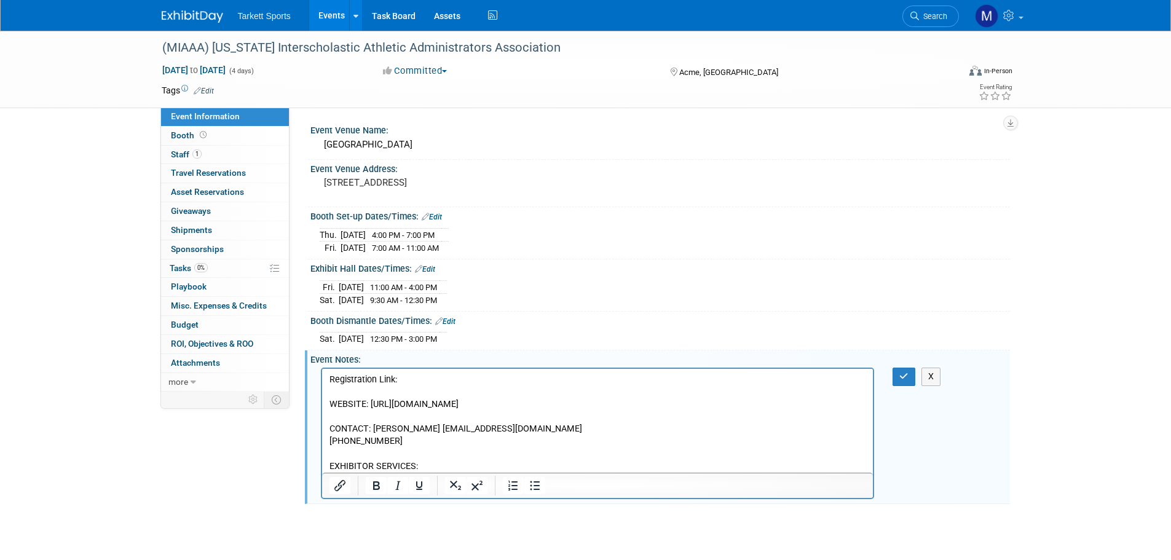
click at [414, 377] on p "Registration Link:" at bounding box center [597, 380] width 537 height 12
click at [901, 374] on icon "button" at bounding box center [903, 376] width 9 height 9
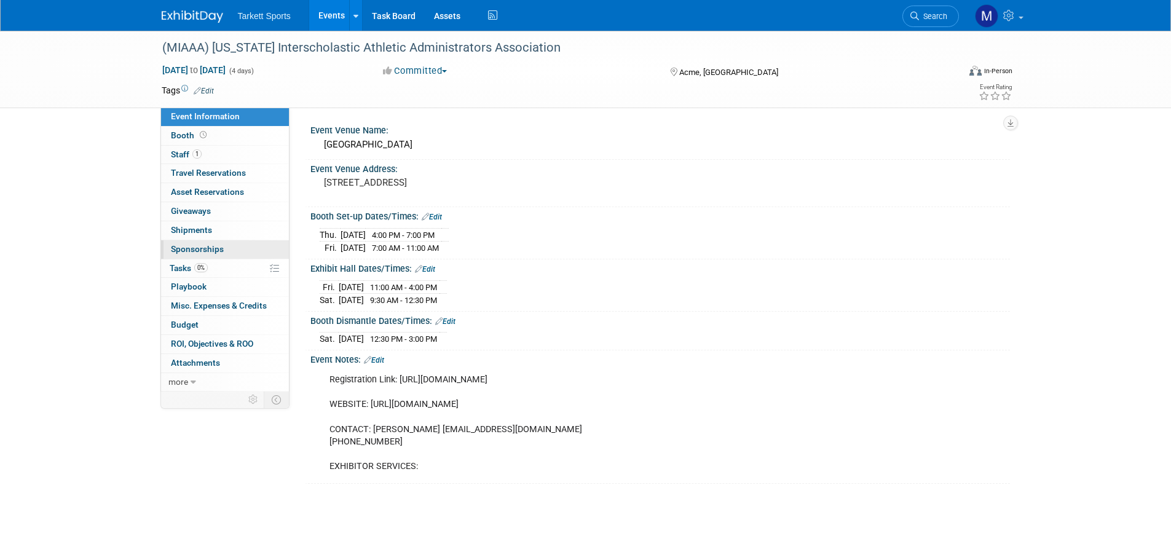
click at [184, 256] on link "0 Sponsorships 0" at bounding box center [225, 249] width 128 height 18
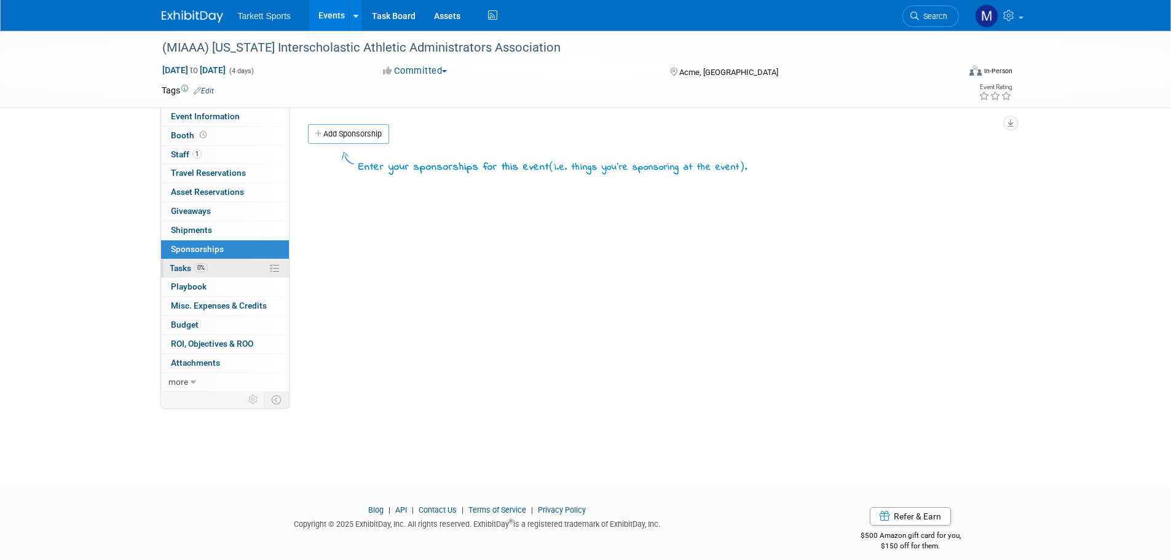
click at [184, 264] on span "Tasks 0%" at bounding box center [189, 268] width 38 height 10
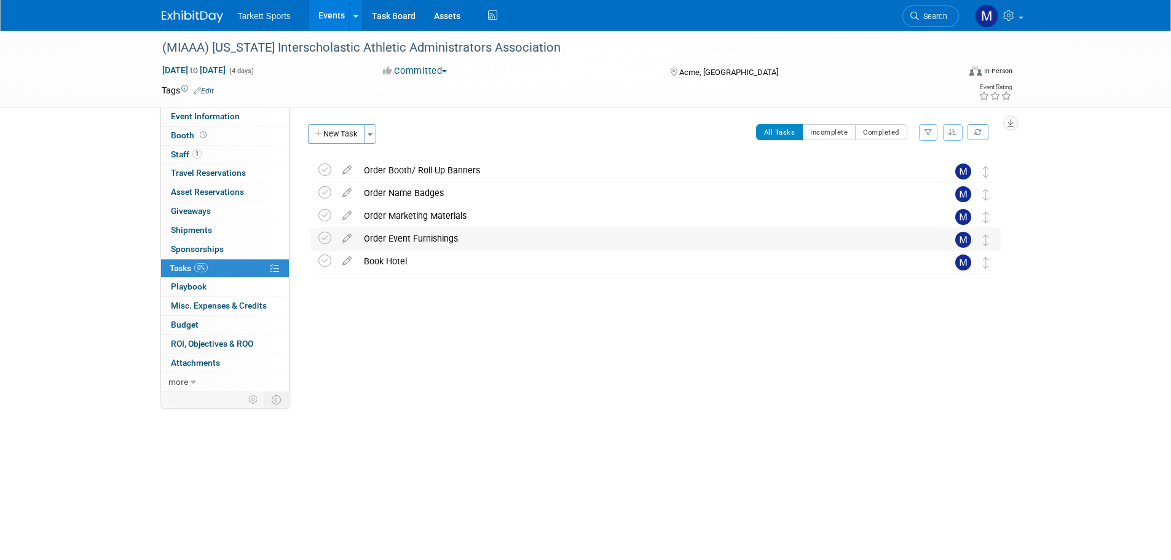
click at [393, 241] on div "Order Event Furnishings" at bounding box center [644, 238] width 573 height 21
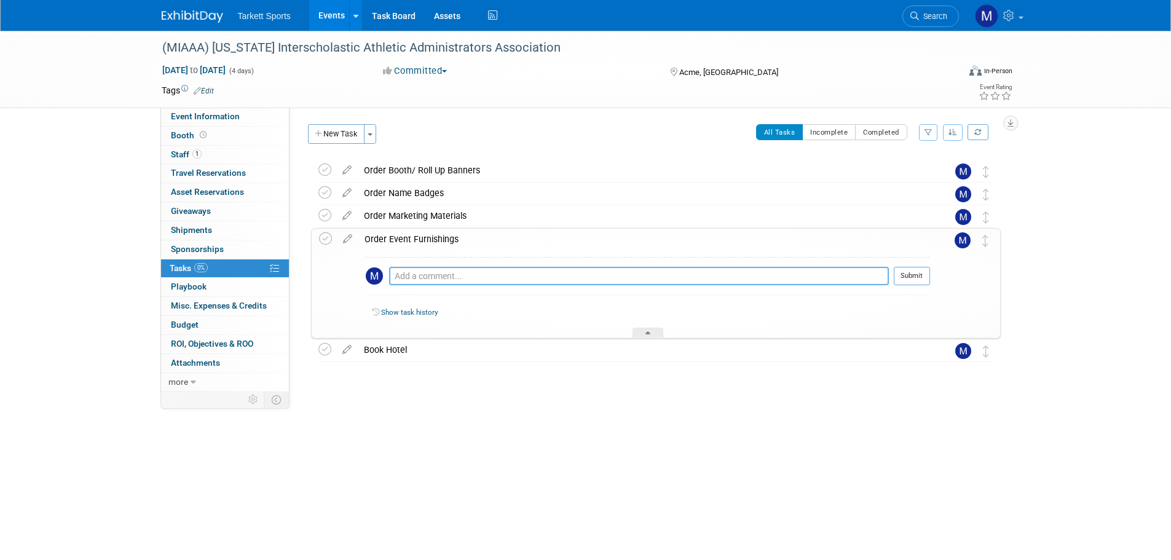
click at [446, 277] on textarea at bounding box center [639, 276] width 500 height 18
paste textarea "Booth is 8’ deep X 10’ wide; 8’ table with covering, 2 chairs, wastebasket are …"
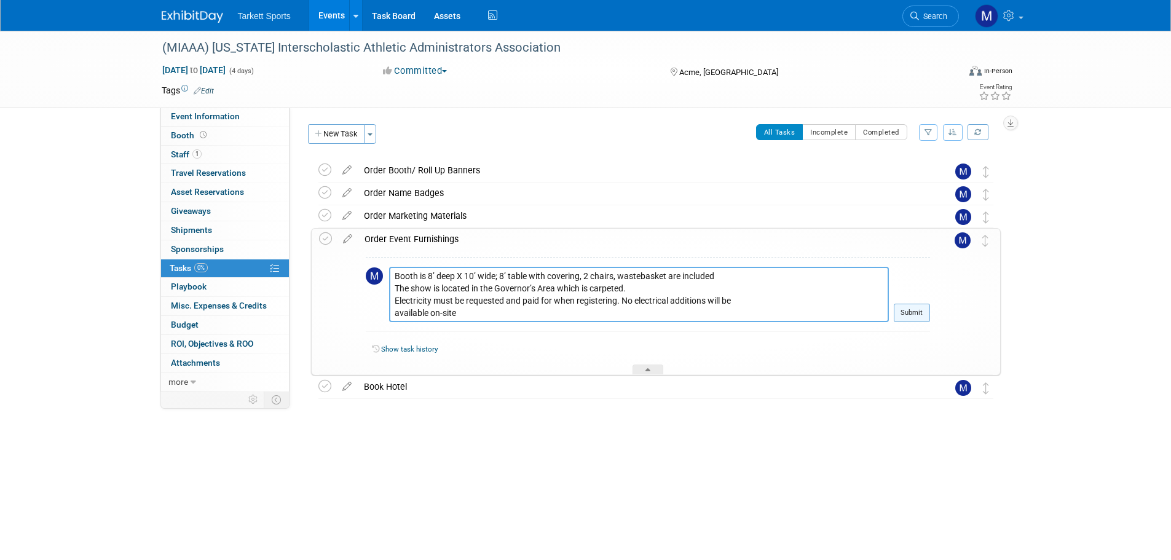
type textarea "Booth is 8’ deep X 10’ wide; 8’ table with covering, 2 chairs, wastebasket are …"
click at [909, 317] on button "Submit" at bounding box center [912, 313] width 36 height 18
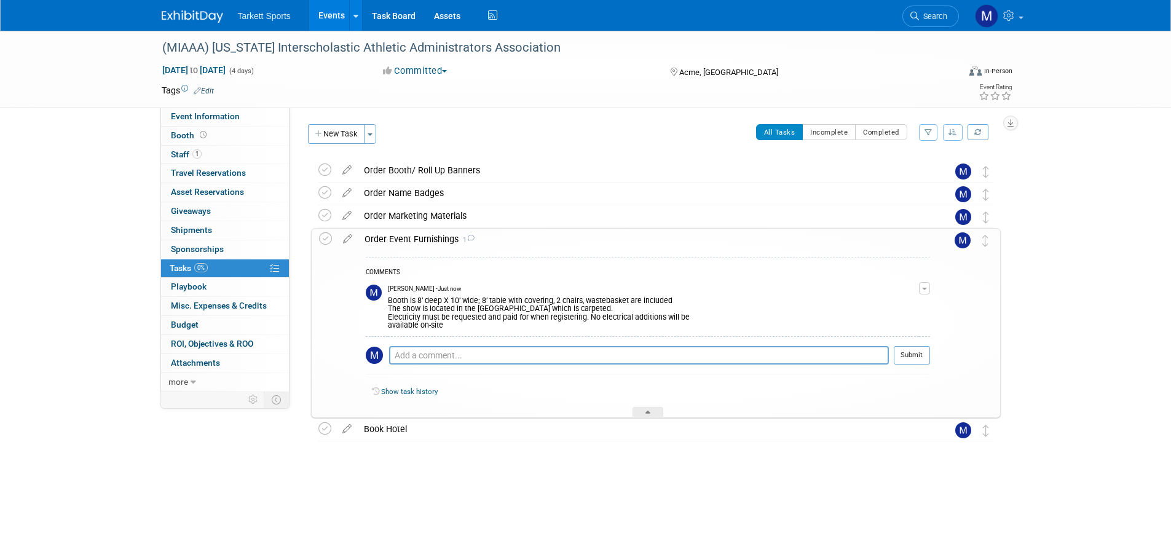
click at [679, 240] on div "Order Event Furnishings 1" at bounding box center [644, 239] width 572 height 21
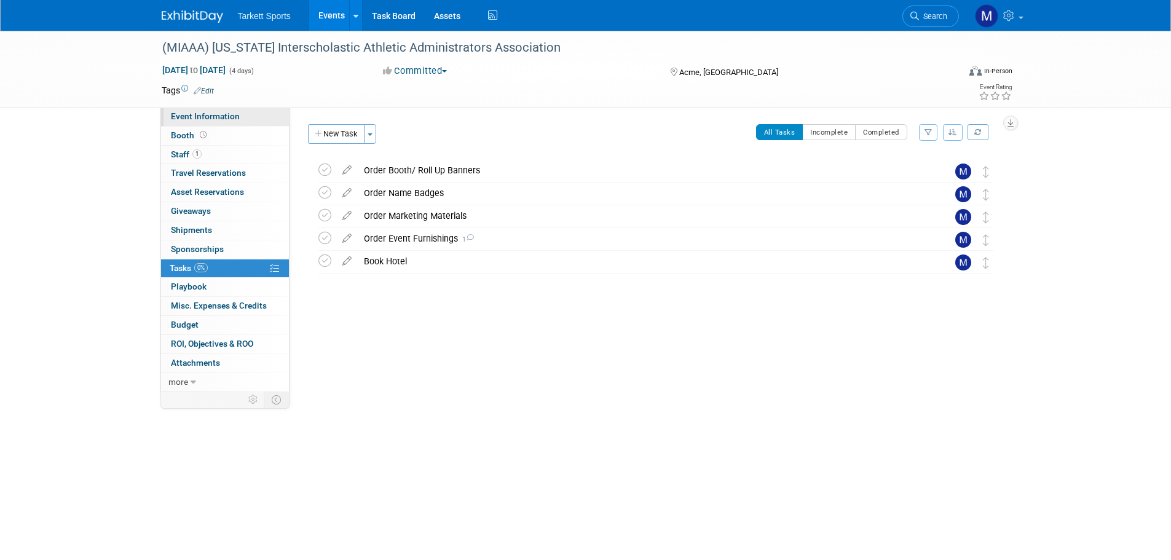
click at [248, 116] on link "Event Information" at bounding box center [225, 117] width 128 height 18
